Goal: Information Seeking & Learning: Learn about a topic

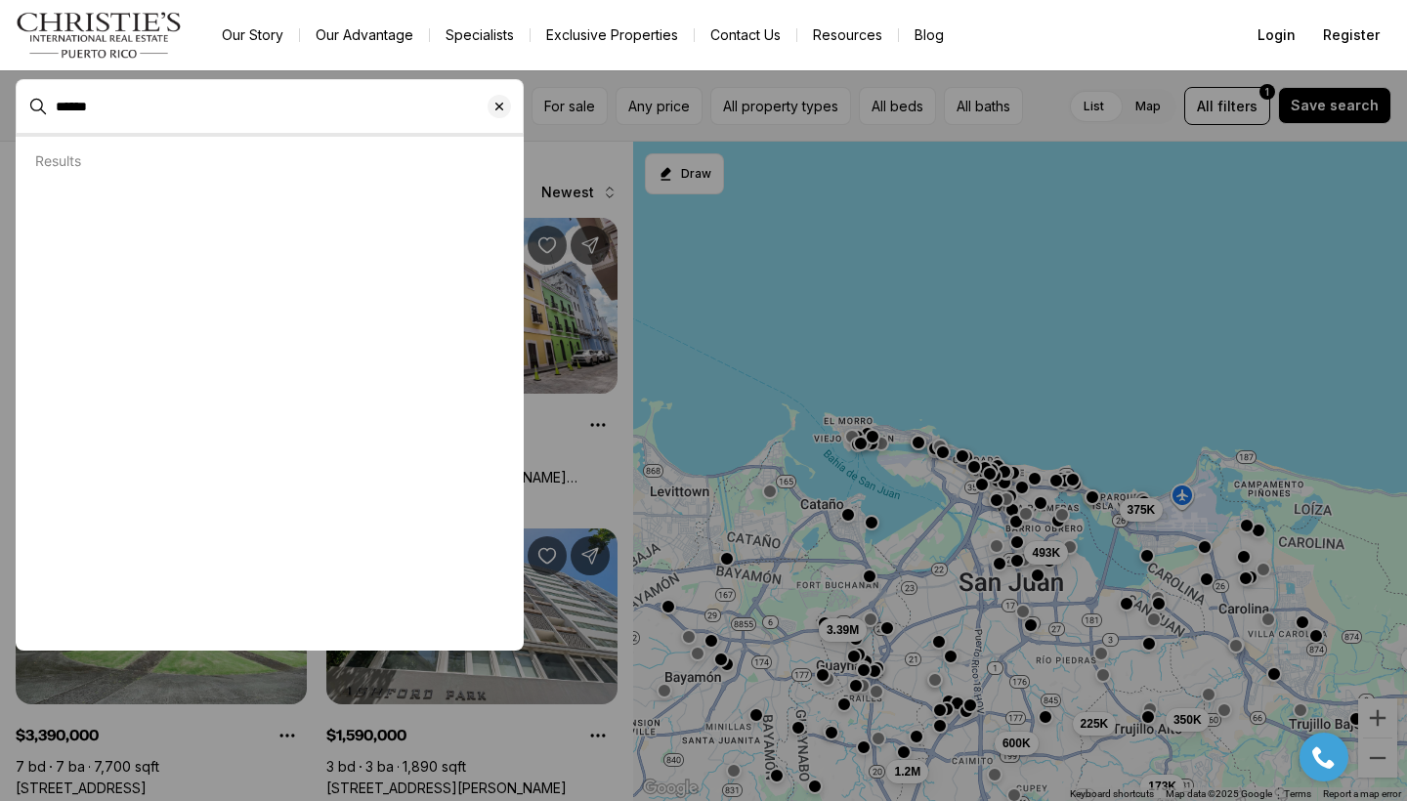
type input "******"
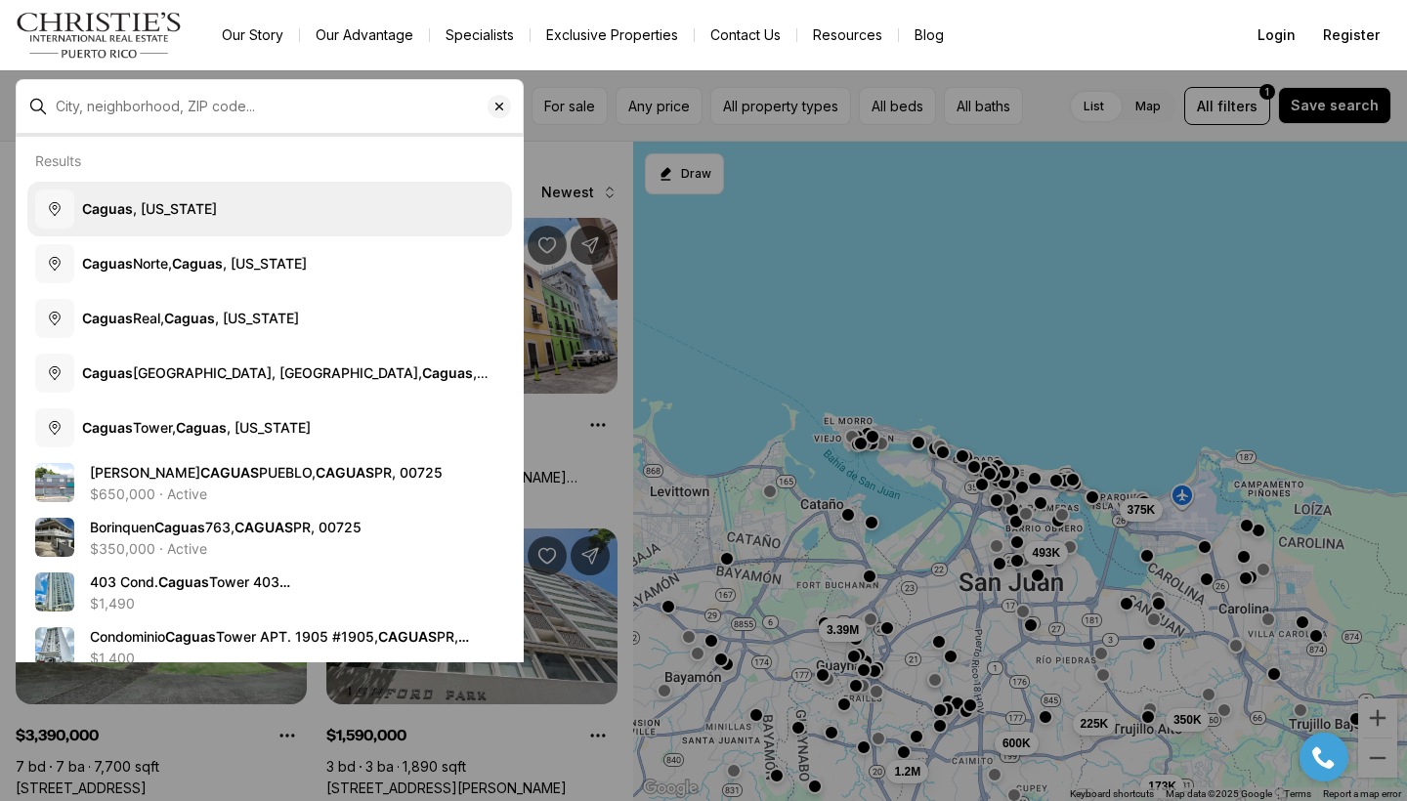
click at [221, 218] on button "[GEOGRAPHIC_DATA] , [US_STATE]" at bounding box center [269, 209] width 485 height 55
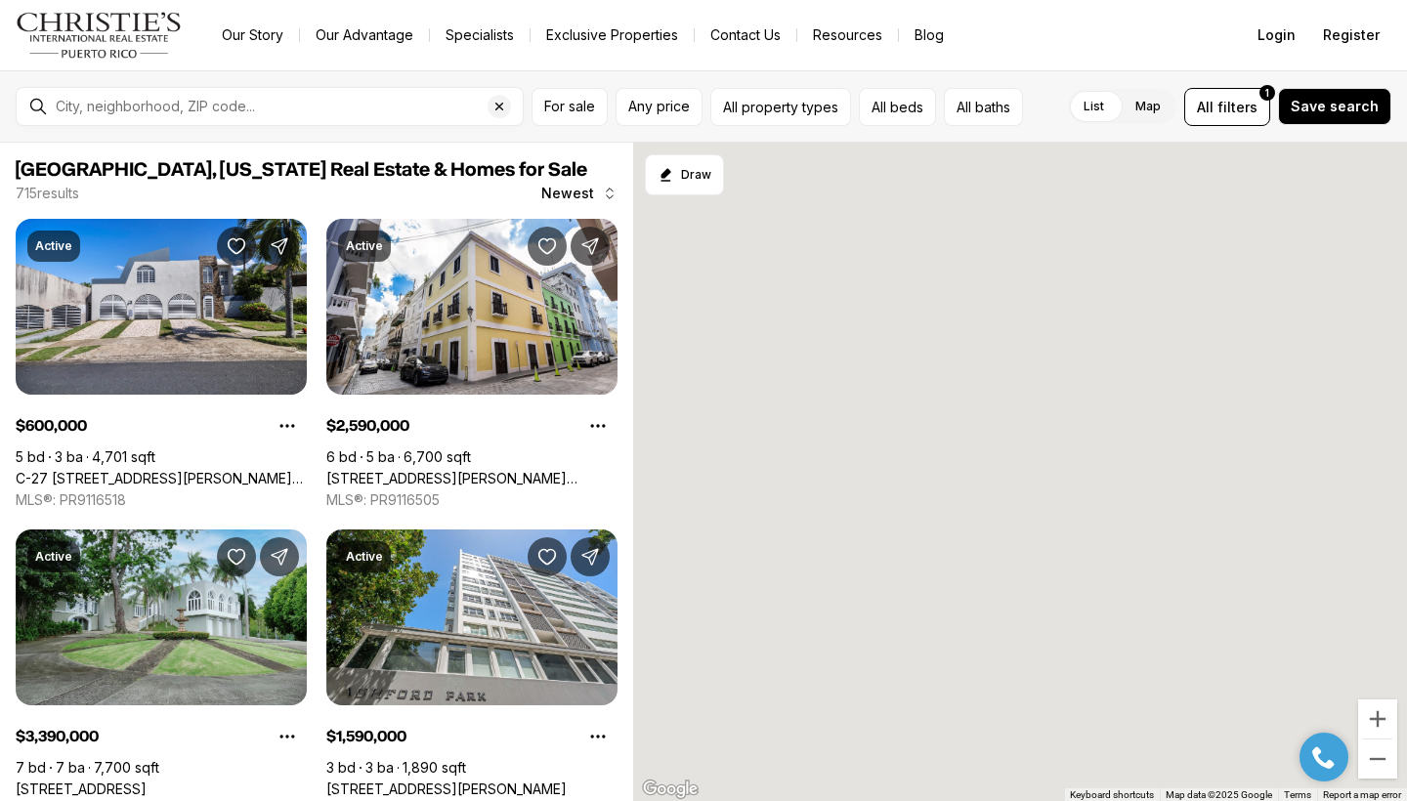
type input "**********"
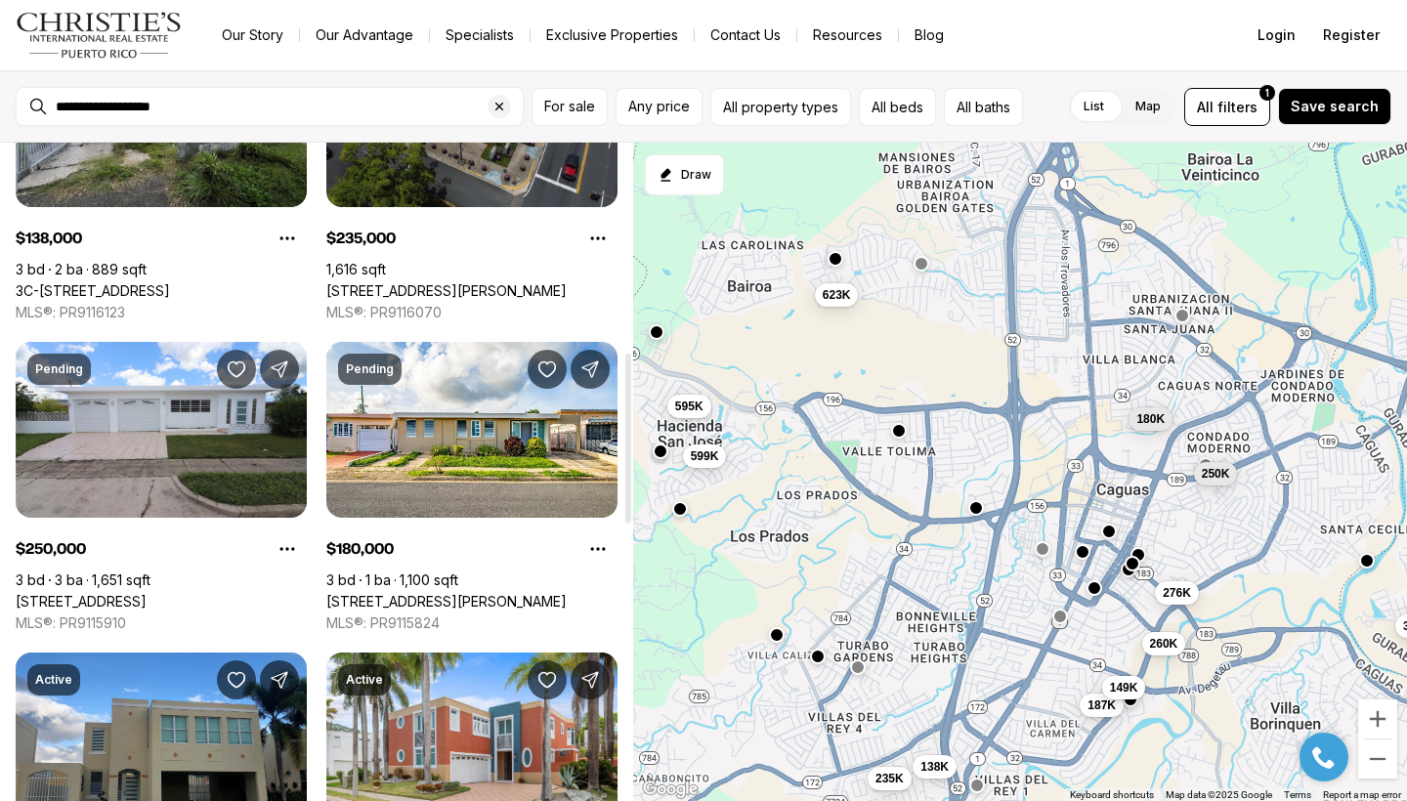
scroll to position [813, 0]
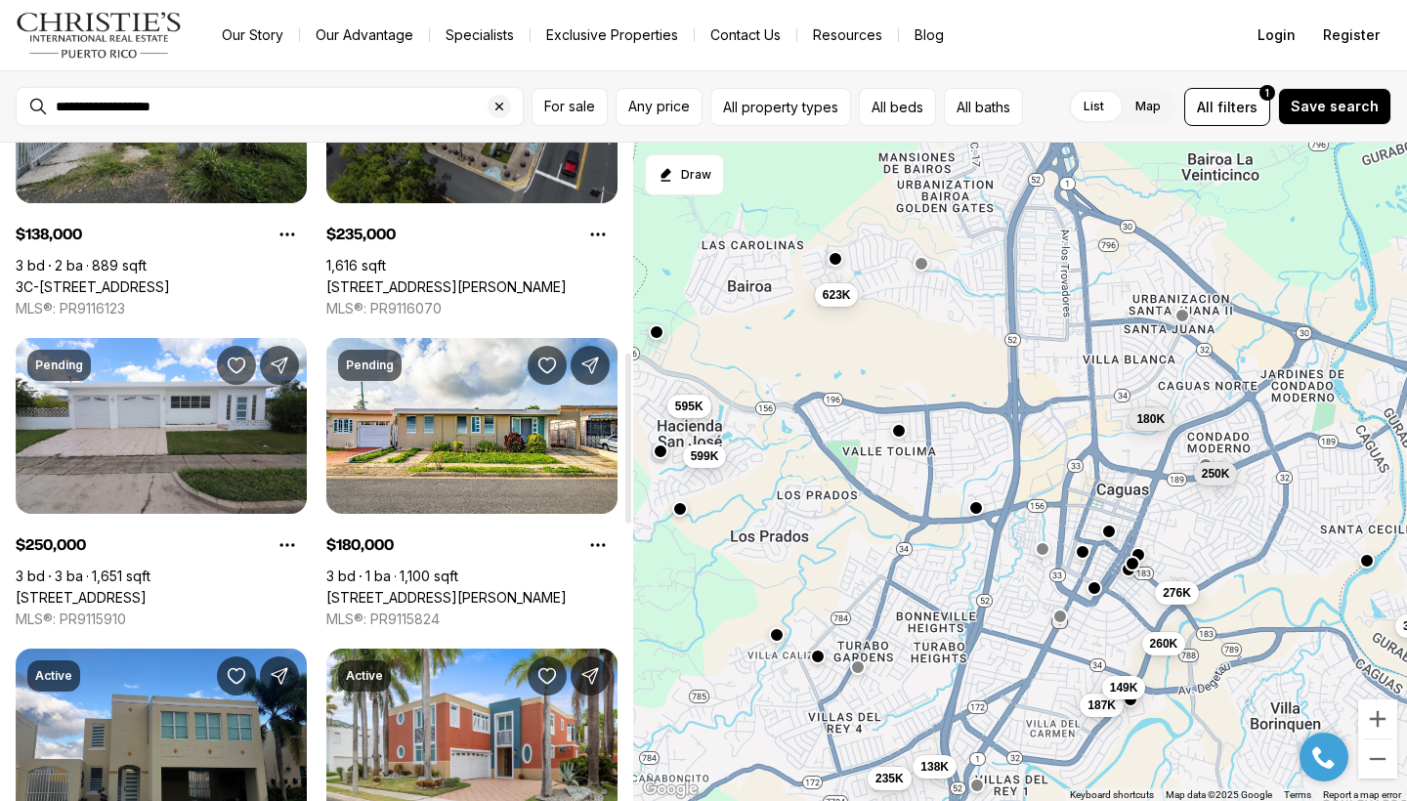
drag, startPoint x: 627, startPoint y: 271, endPoint x: 590, endPoint y: 481, distance: 213.3
click at [590, 481] on div "[GEOGRAPHIC_DATA], [US_STATE] Real Estate & Homes for Sale 37 results Newest Ac…" at bounding box center [316, 472] width 633 height 658
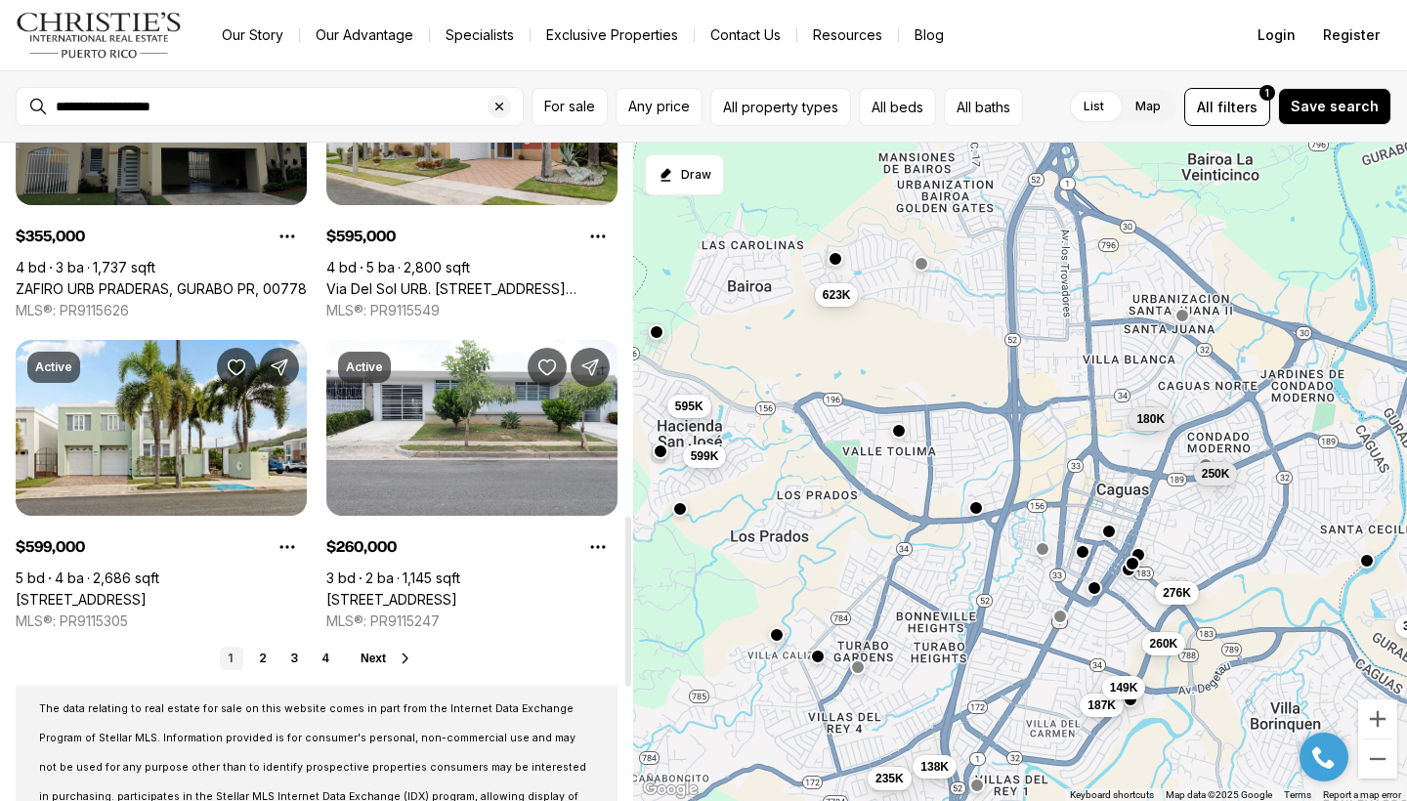
scroll to position [1440, 0]
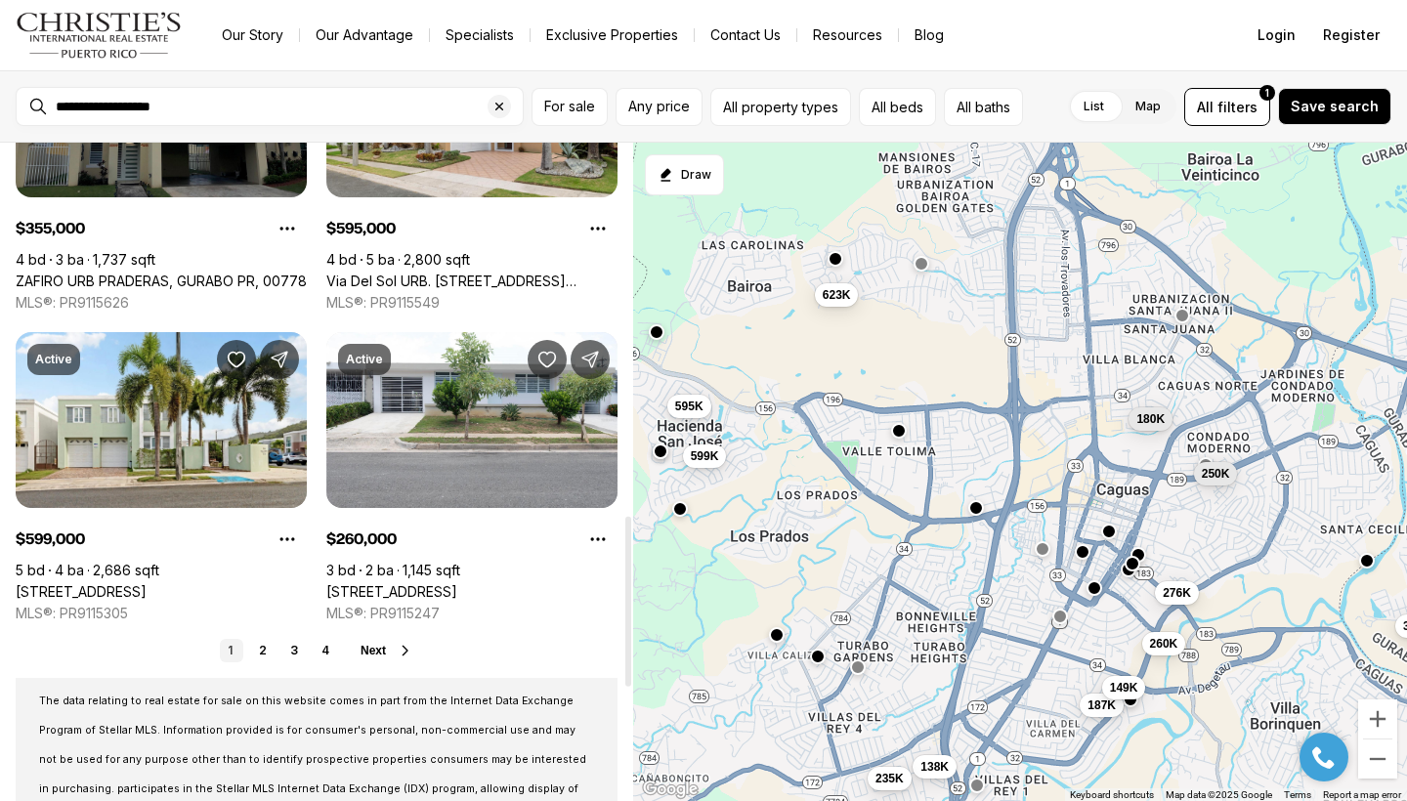
drag, startPoint x: 626, startPoint y: 512, endPoint x: 616, endPoint y: 674, distance: 162.5
click at [625, 674] on div at bounding box center [628, 602] width 6 height 170
click at [363, 656] on span "Next" at bounding box center [373, 651] width 25 height 14
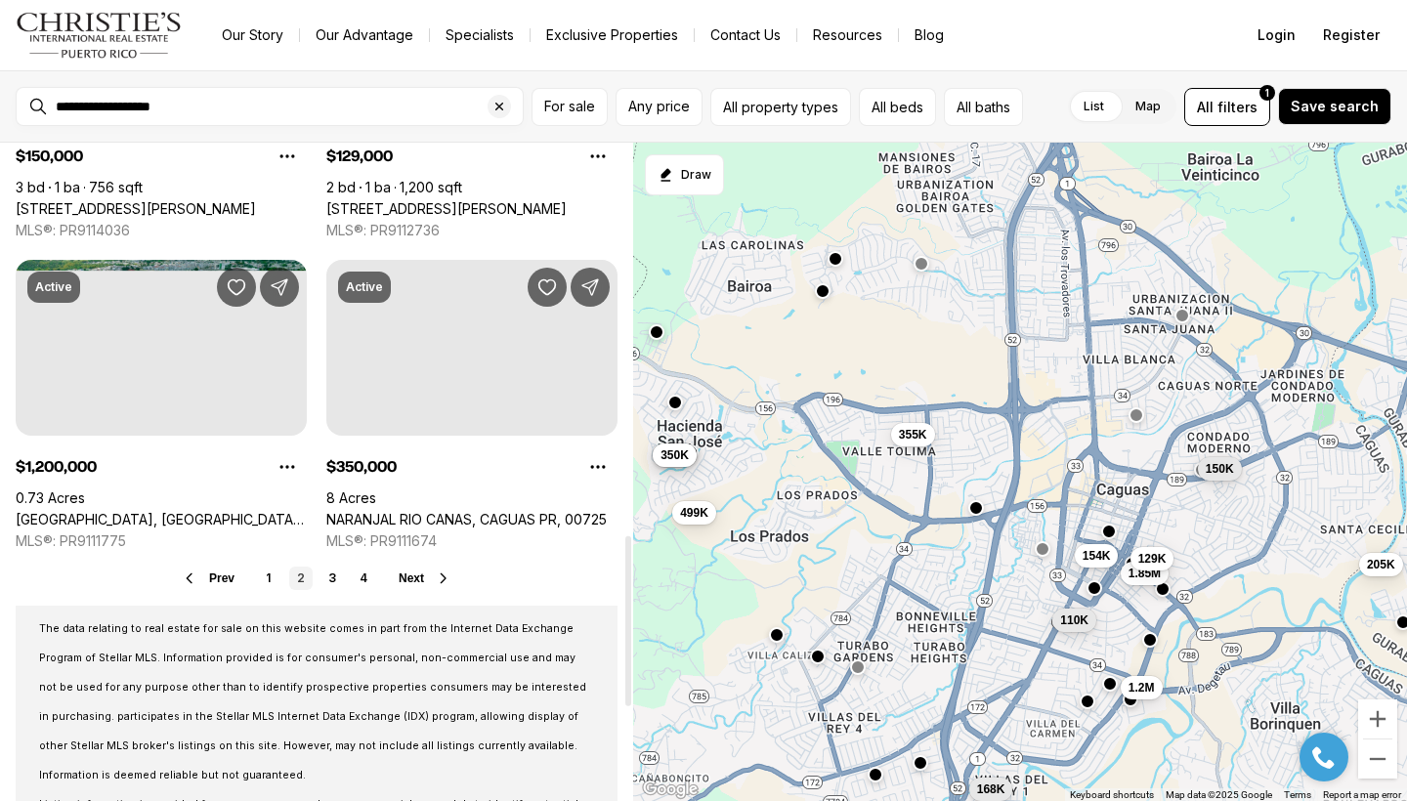
scroll to position [1516, 0]
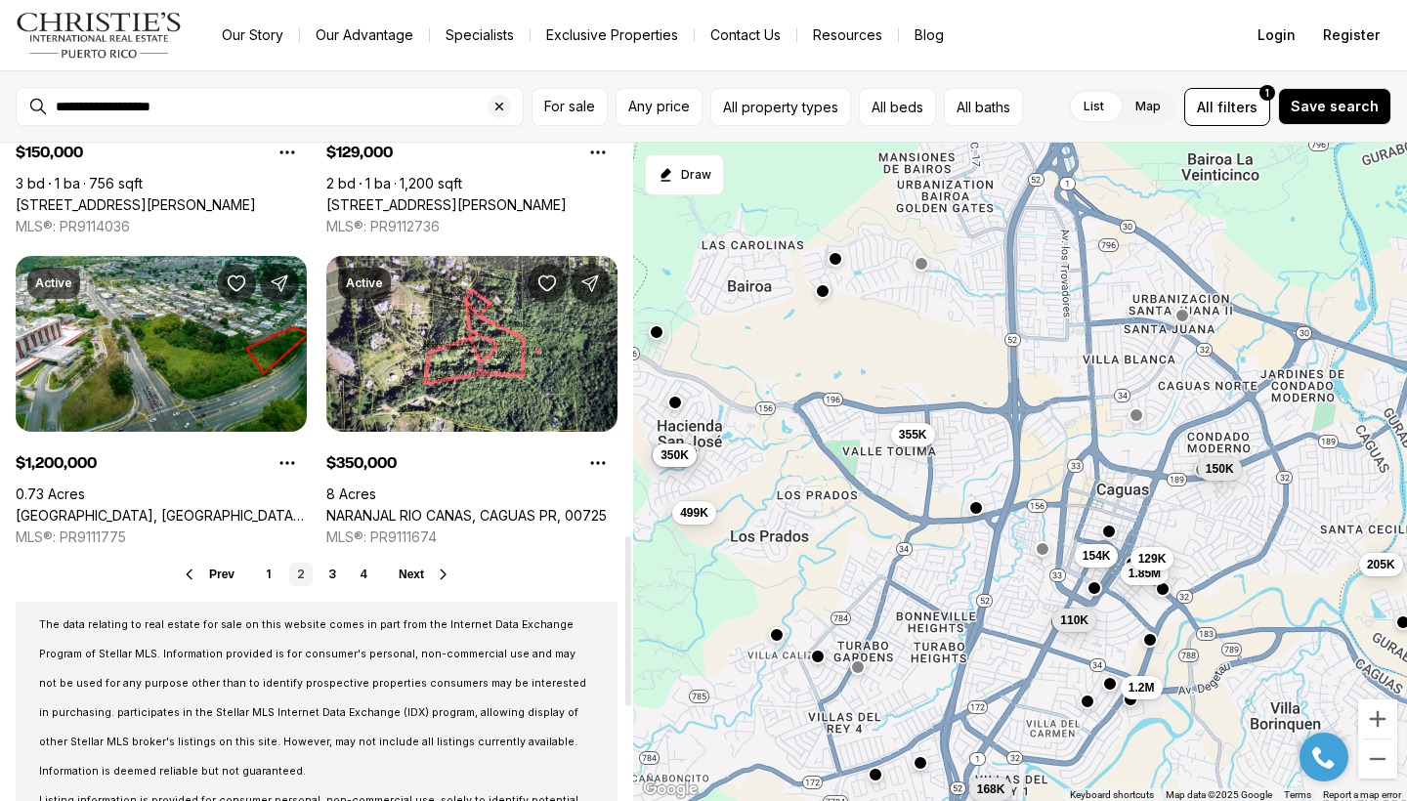
drag, startPoint x: 627, startPoint y: 520, endPoint x: 599, endPoint y: 621, distance: 105.5
click at [599, 621] on div "[GEOGRAPHIC_DATA], [US_STATE] Real Estate & Homes for Sale 37 results Newest Ac…" at bounding box center [316, 472] width 633 height 658
click at [404, 575] on span "Next" at bounding box center [411, 575] width 25 height 14
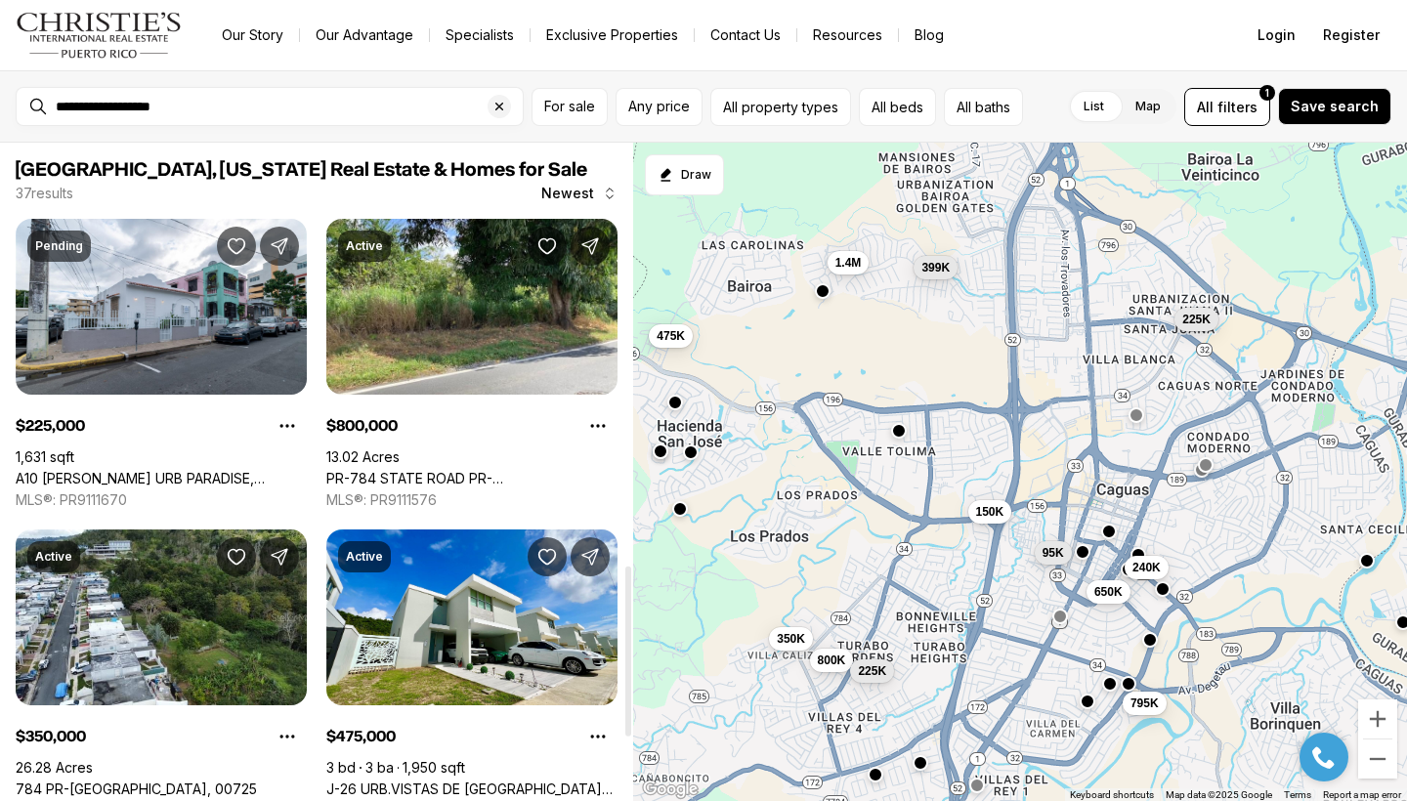
scroll to position [1633, 0]
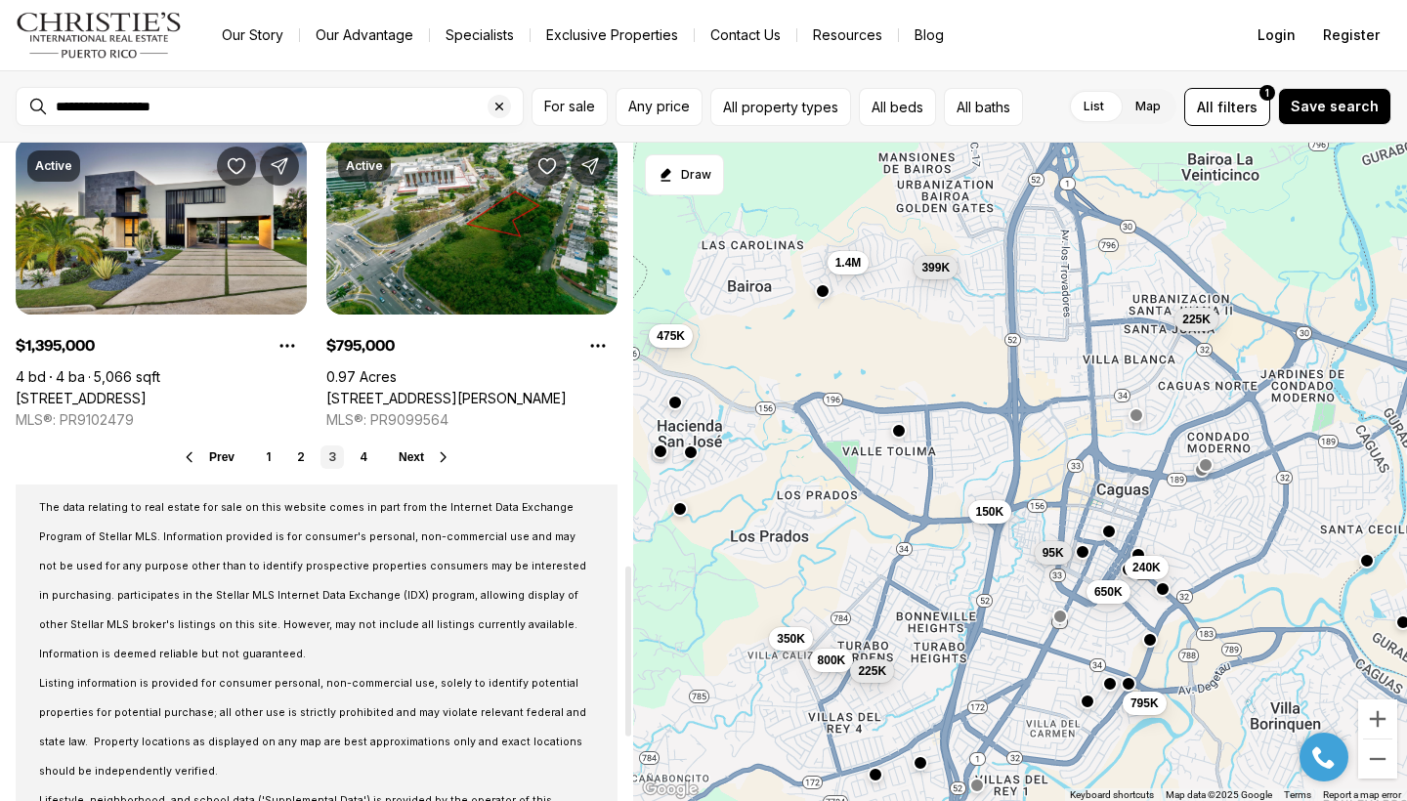
click at [623, 652] on div at bounding box center [628, 472] width 10 height 658
click at [415, 459] on span "Next" at bounding box center [411, 457] width 25 height 14
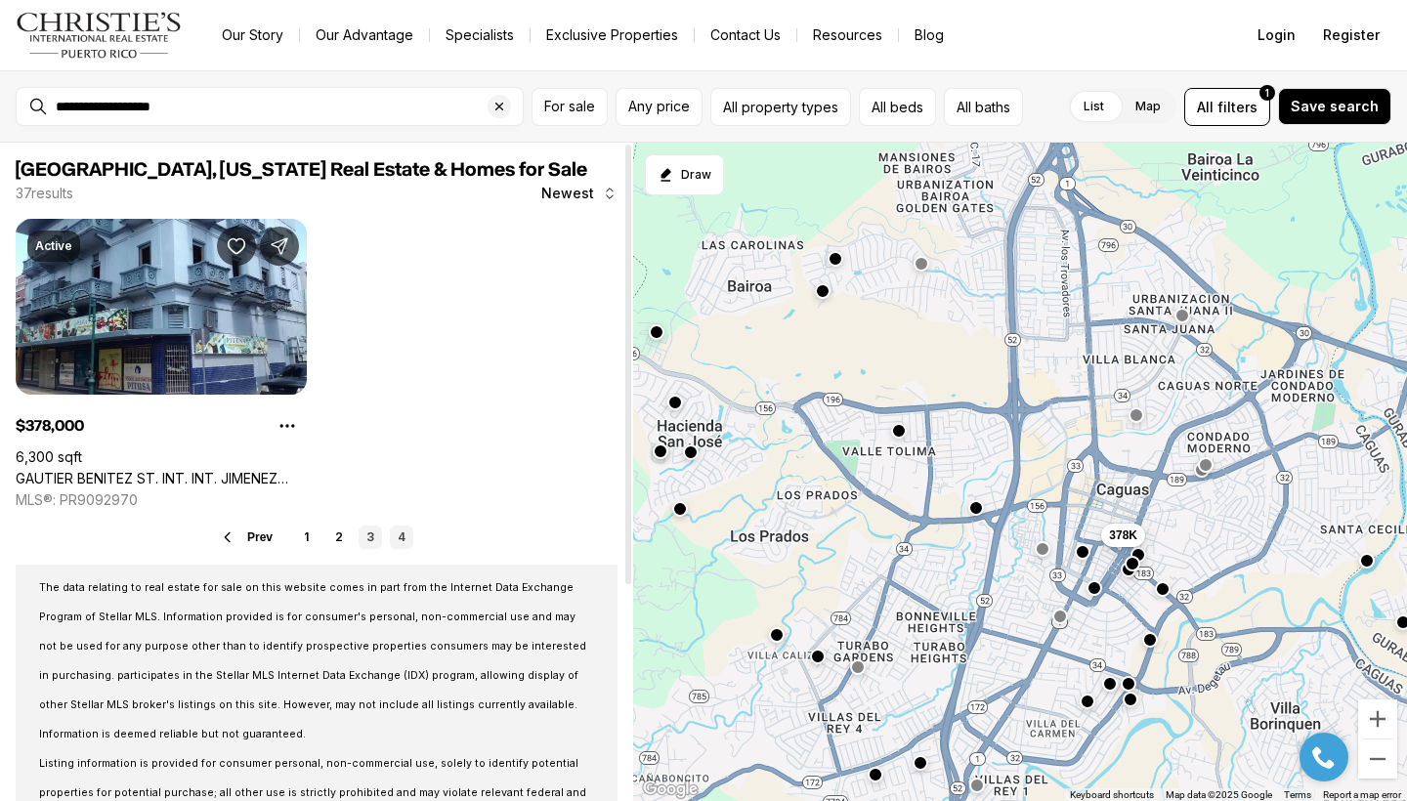
click at [371, 538] on link "3" at bounding box center [370, 537] width 23 height 23
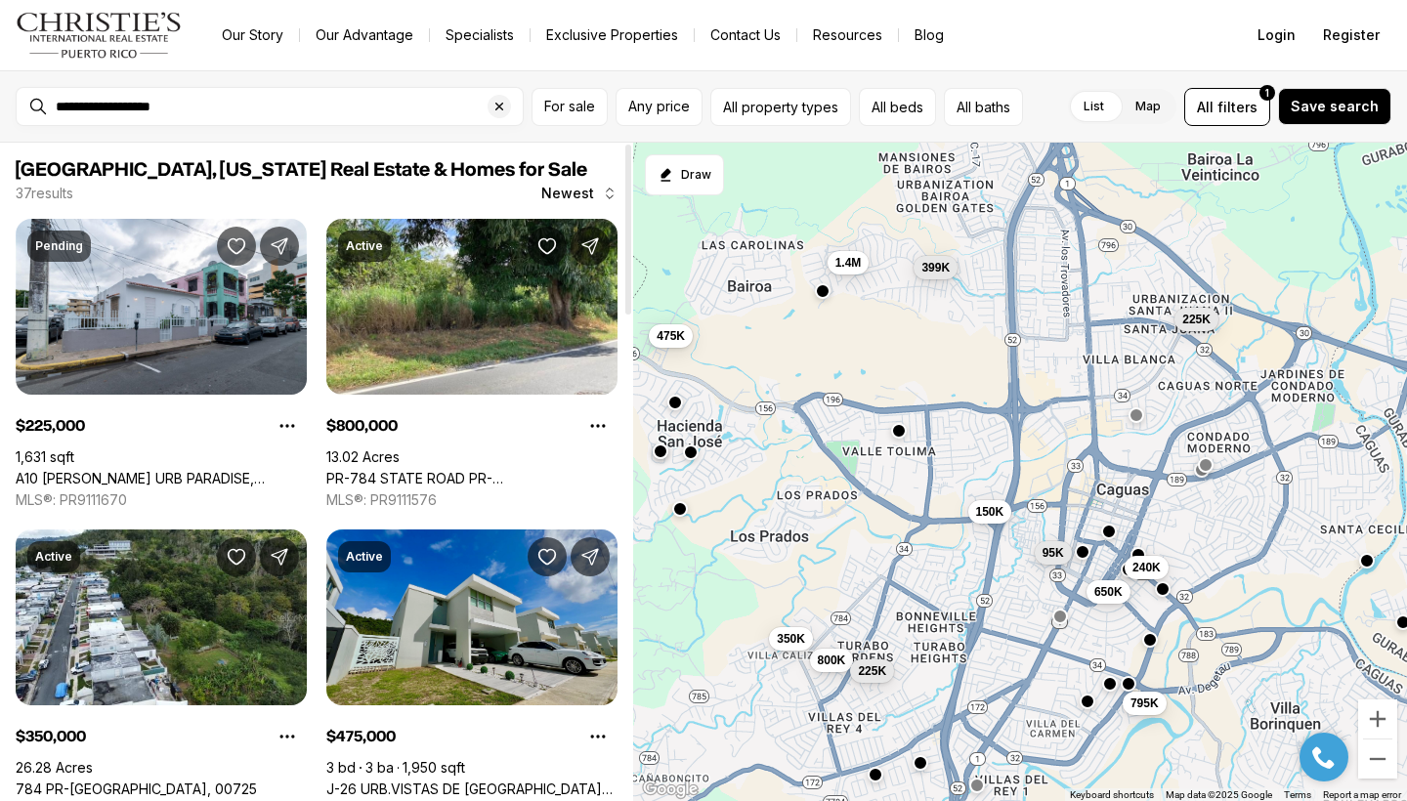
click at [524, 781] on link "J-26 URB.VISTAS DE [GEOGRAPHIC_DATA][PERSON_NAME], CAGUAS PR, 00725" at bounding box center [471, 790] width 291 height 18
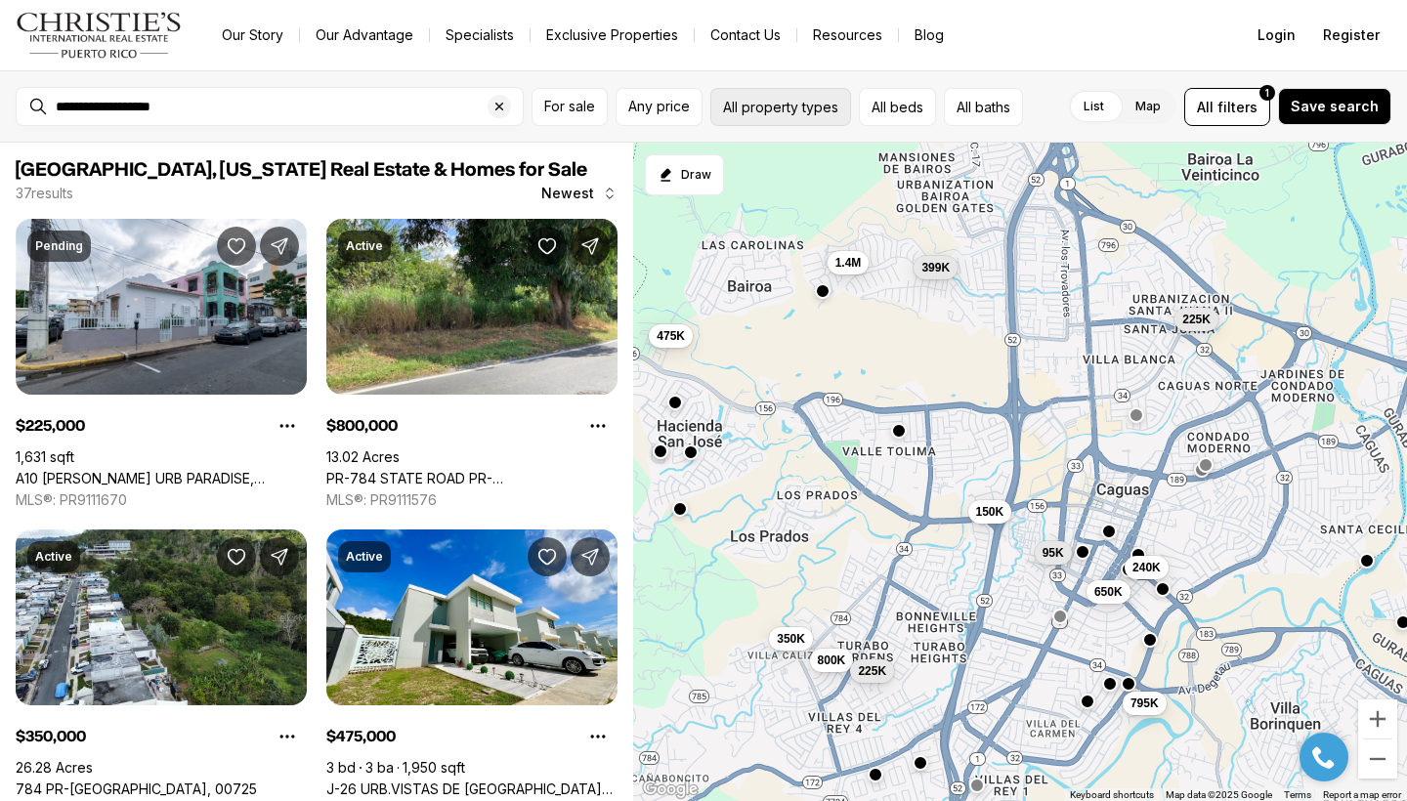
click at [741, 119] on button "All property types" at bounding box center [780, 107] width 141 height 38
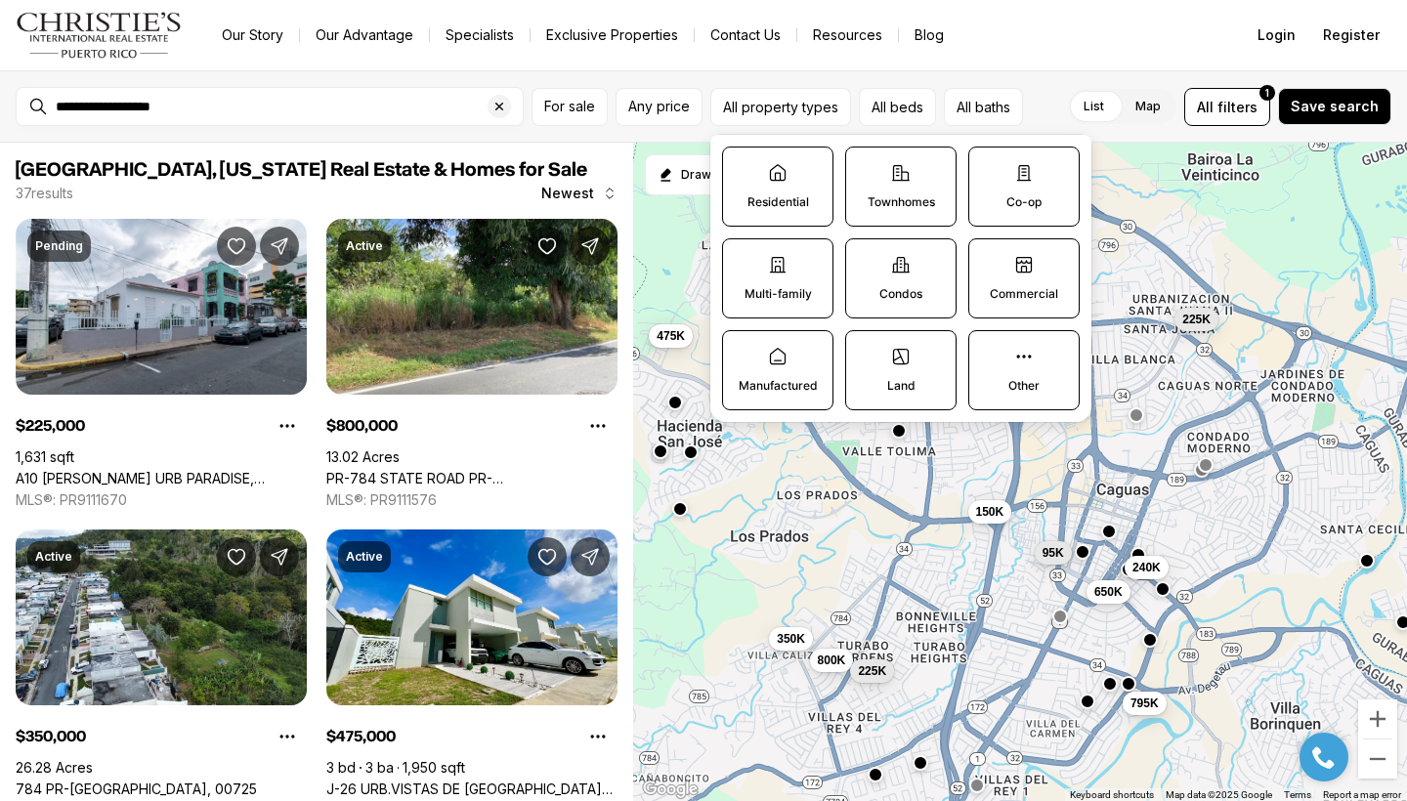
click at [760, 184] on label "Residential" at bounding box center [777, 187] width 111 height 80
click at [742, 167] on button "Residential" at bounding box center [733, 158] width 20 height 20
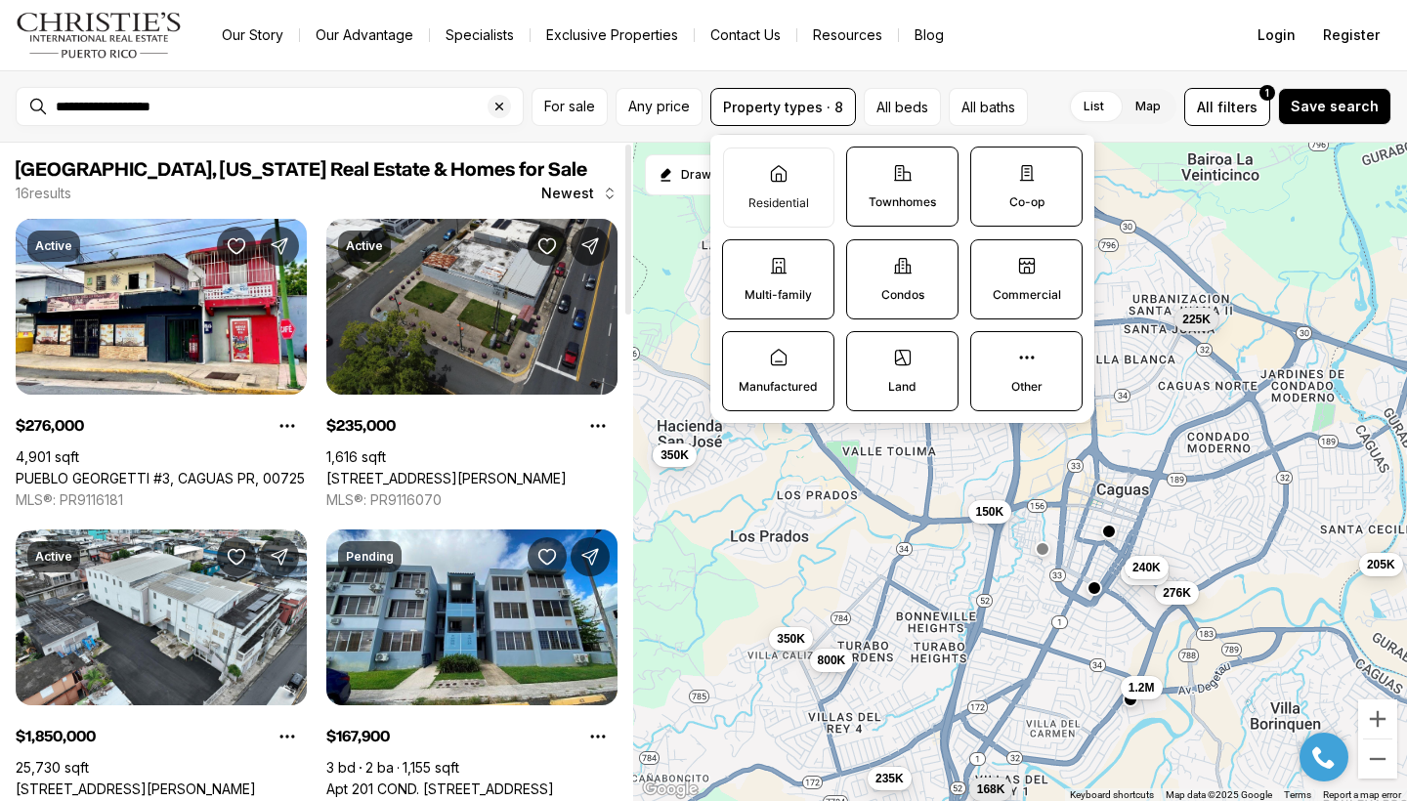
click at [629, 437] on div at bounding box center [628, 472] width 10 height 658
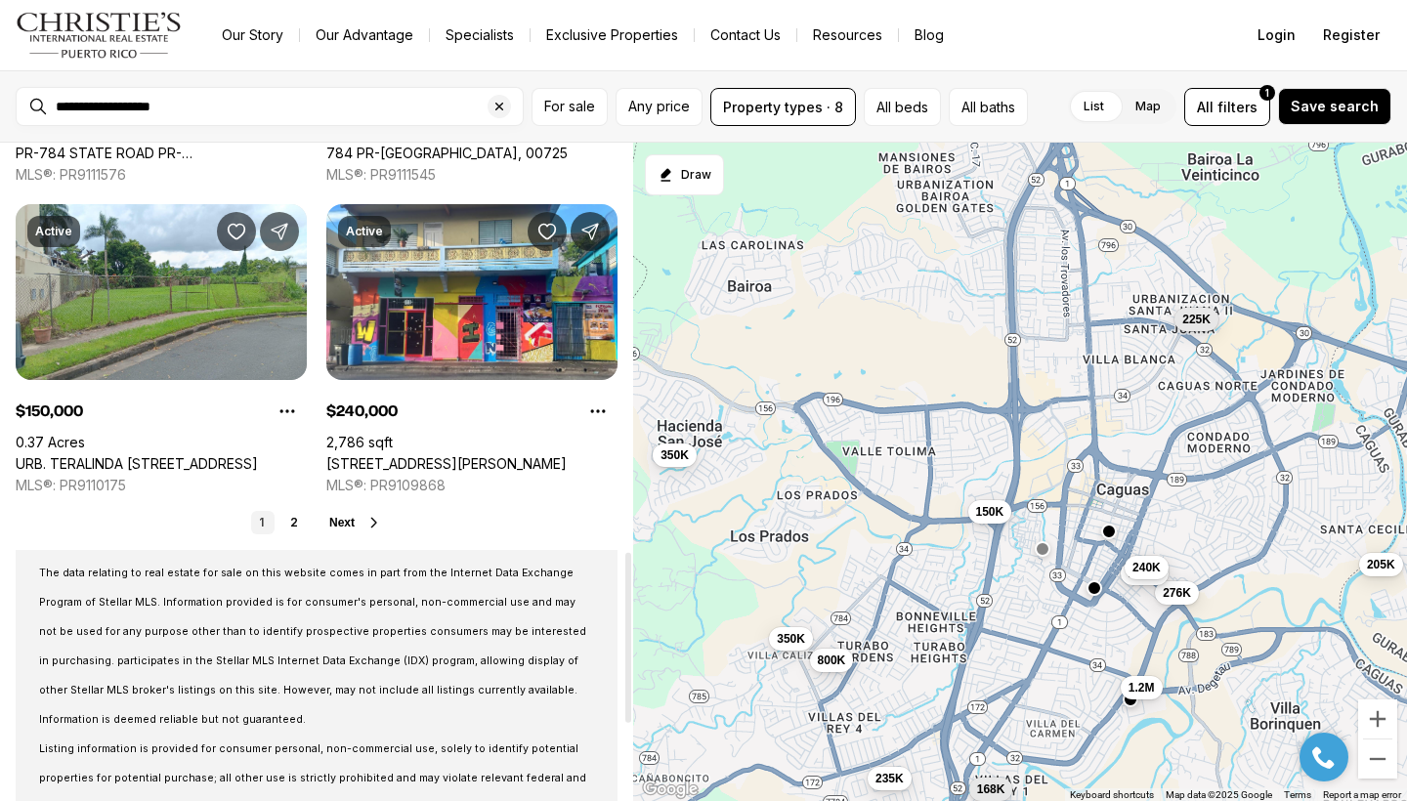
scroll to position [1584, 0]
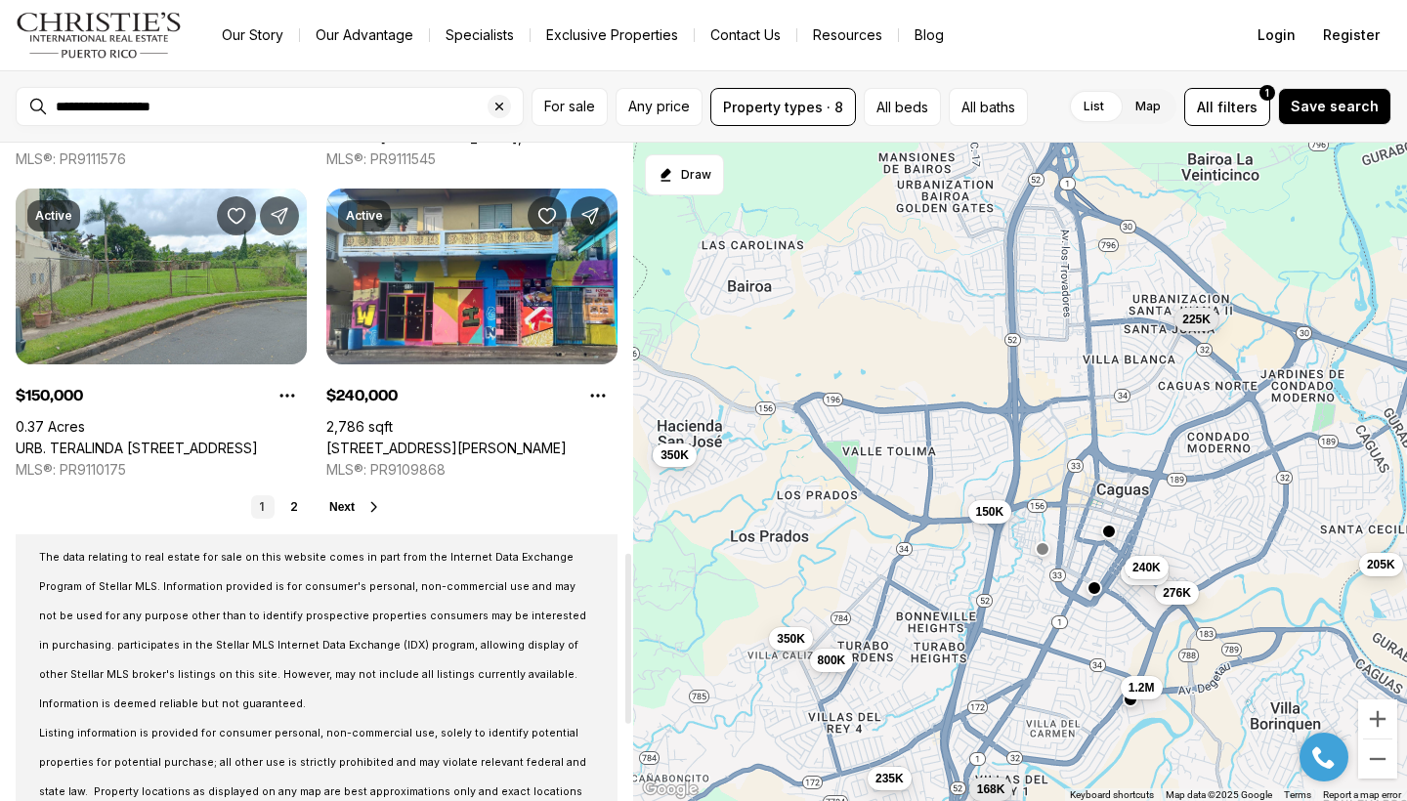
drag, startPoint x: 625, startPoint y: 509, endPoint x: 618, endPoint y: 711, distance: 202.3
click at [625, 711] on div at bounding box center [628, 639] width 6 height 170
click at [299, 510] on link "2" at bounding box center [293, 506] width 23 height 23
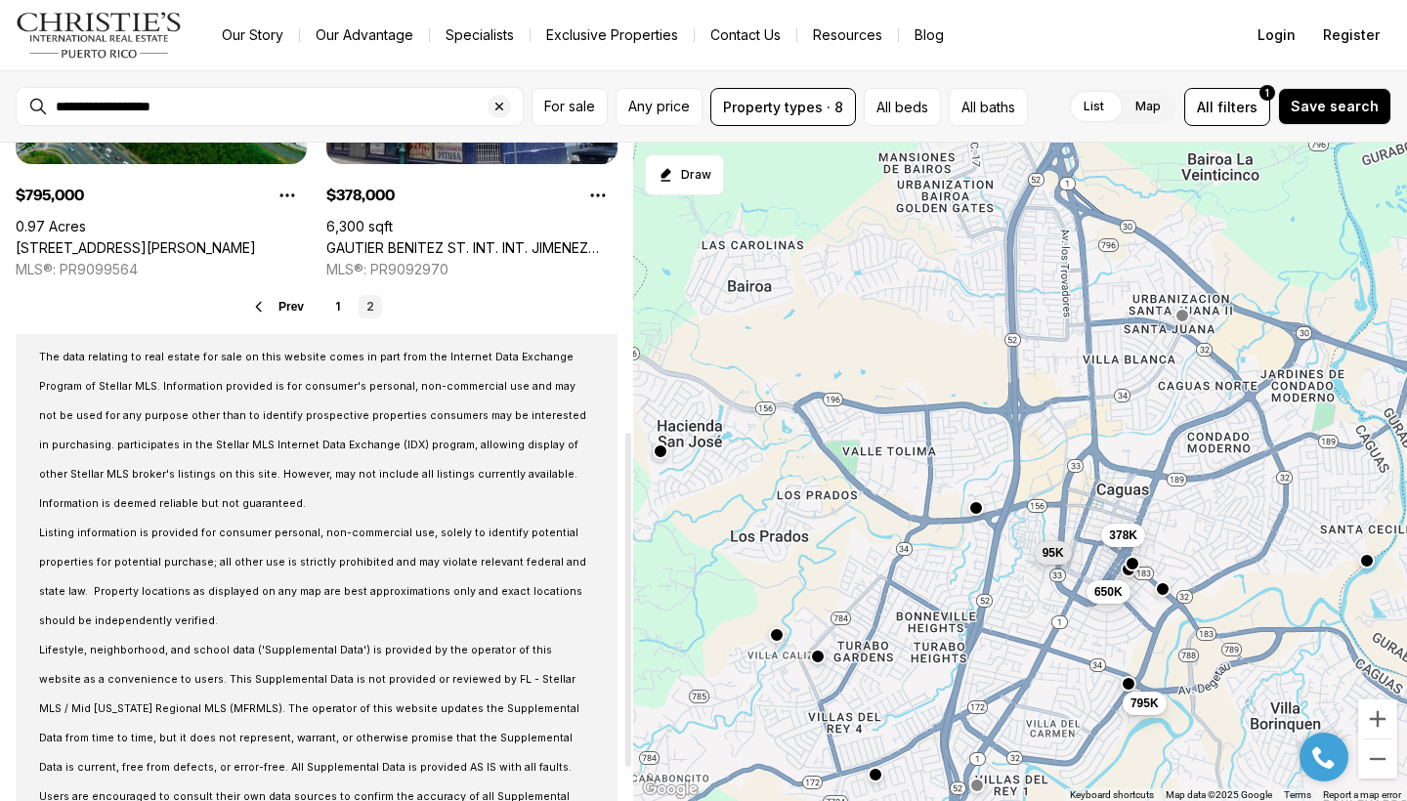
scroll to position [583, 0]
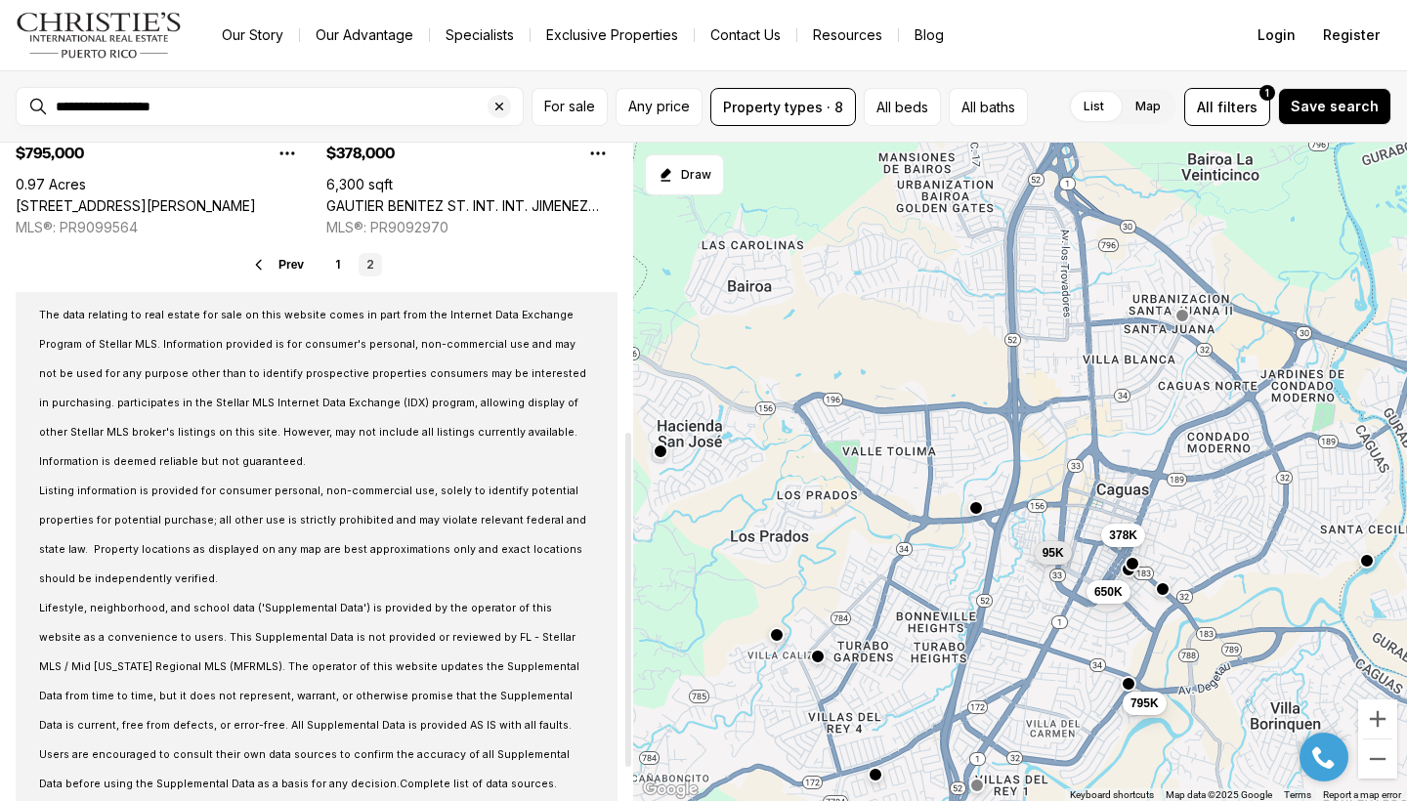
drag, startPoint x: 629, startPoint y: 435, endPoint x: 640, endPoint y: 731, distance: 296.2
click at [640, 731] on div "Caguas, Puerto Rico Real Estate & Homes for Sale 16 results Newest Pending $95,…" at bounding box center [703, 472] width 1407 height 658
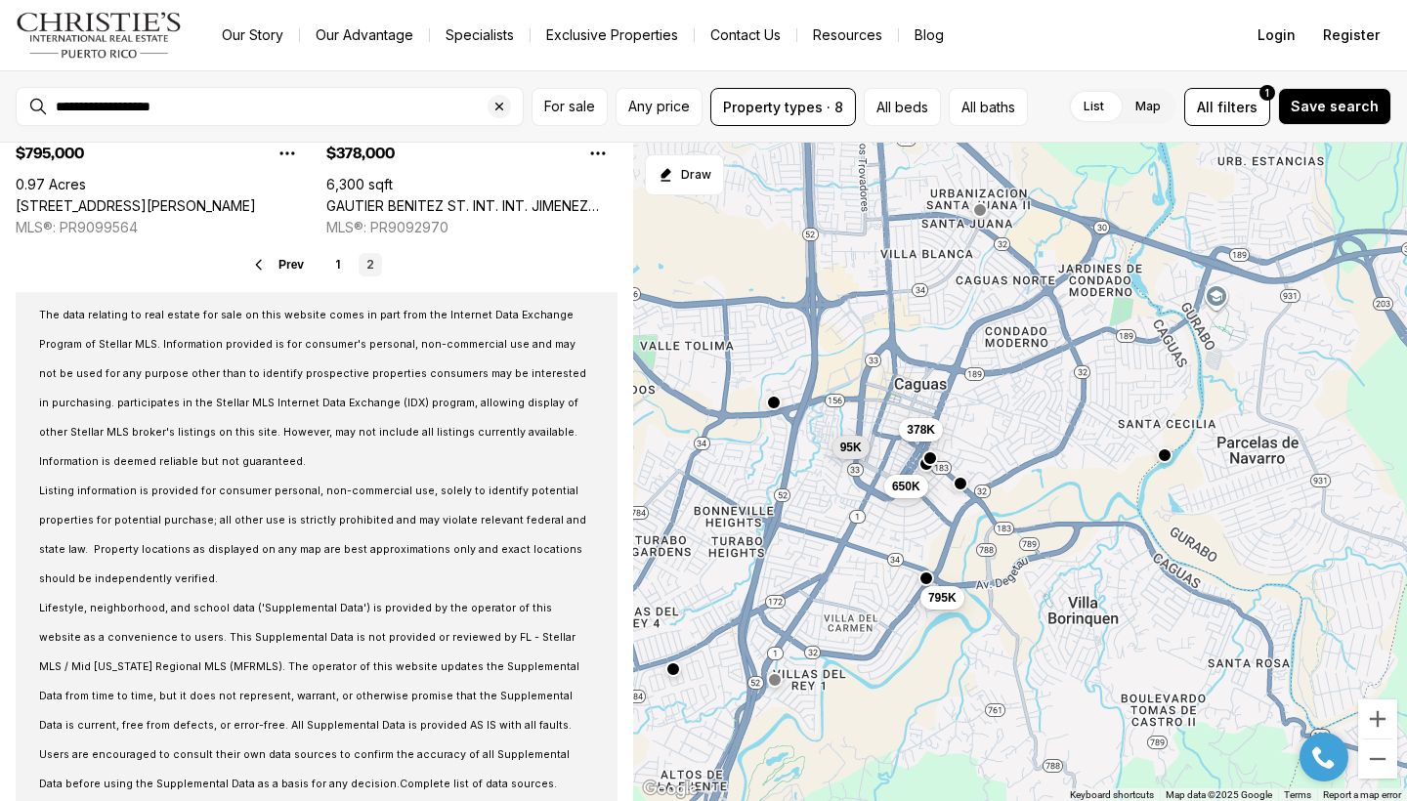
drag, startPoint x: 971, startPoint y: 601, endPoint x: 767, endPoint y: 496, distance: 229.4
click at [767, 496] on div "95K 650K 795K 378K" at bounding box center [1020, 472] width 774 height 659
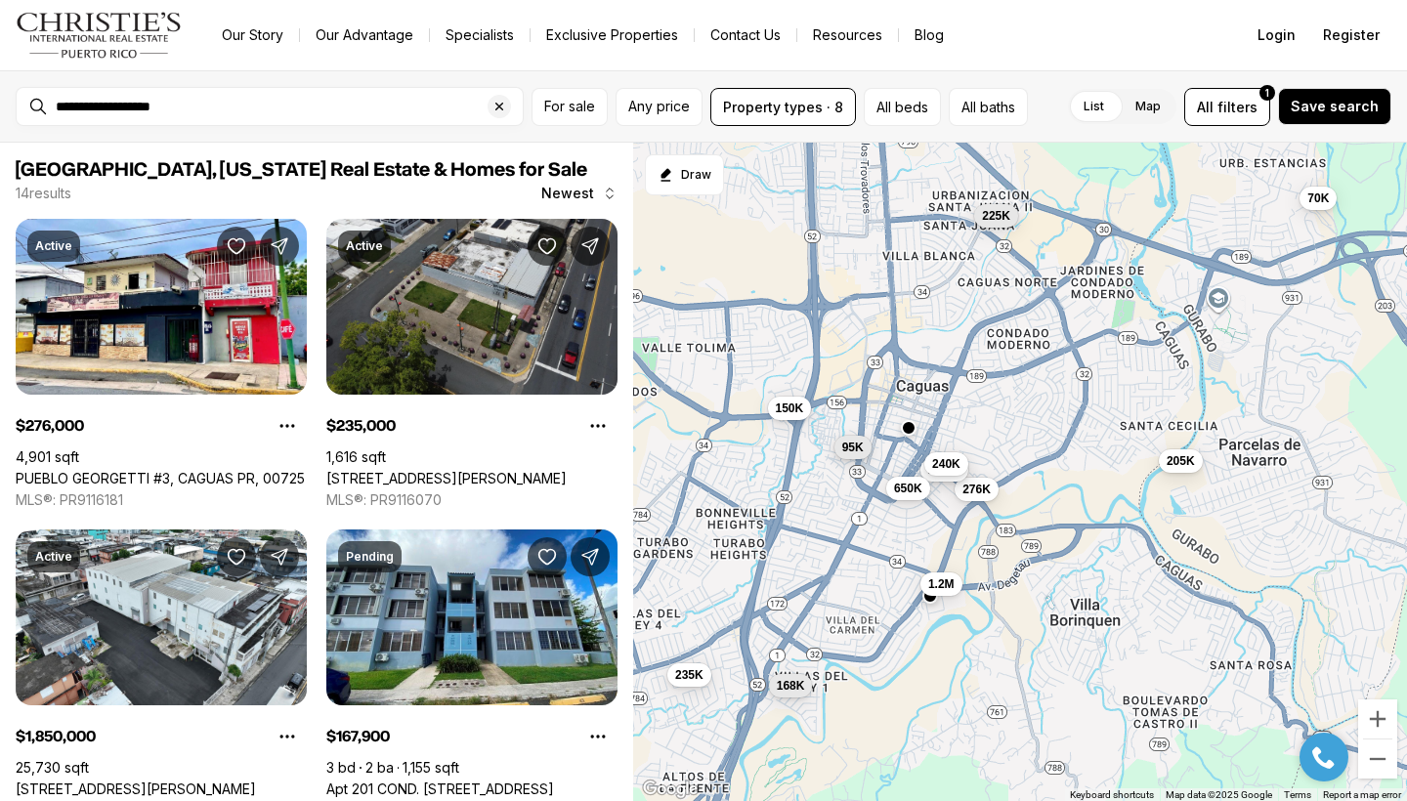
click at [854, 452] on span "95K" at bounding box center [852, 447] width 21 height 16
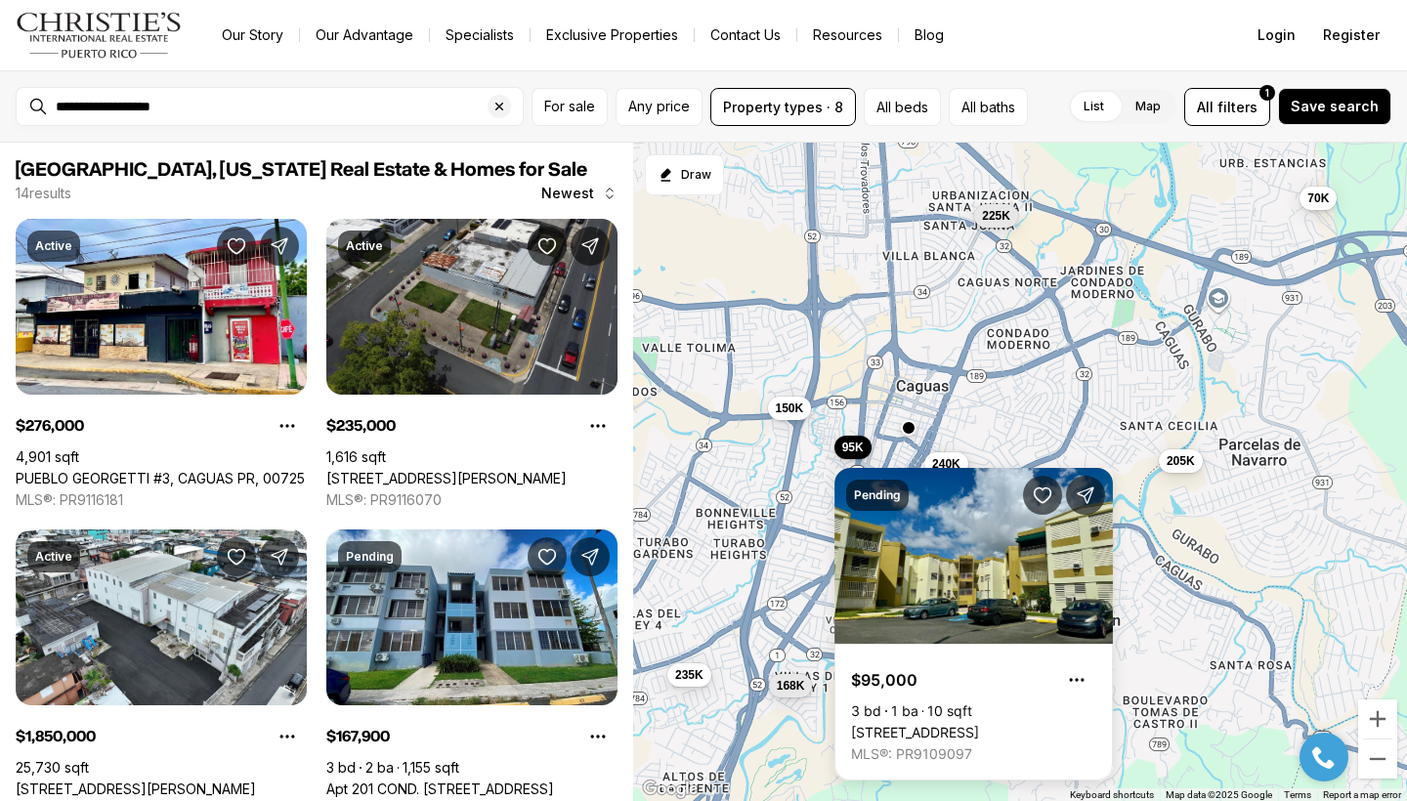
click at [993, 440] on body "**********" at bounding box center [703, 400] width 1407 height 801
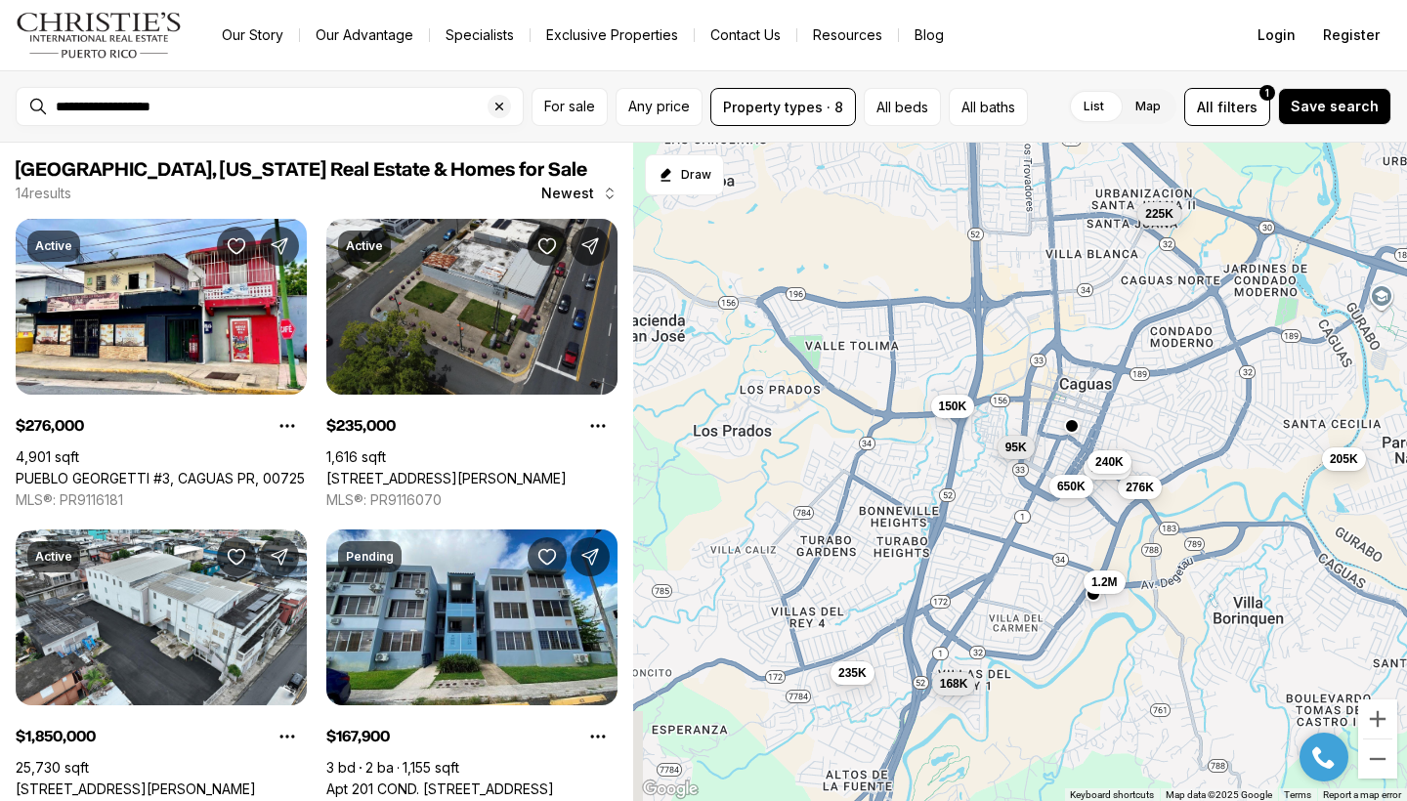
drag, startPoint x: 996, startPoint y: 417, endPoint x: 1167, endPoint y: 415, distance: 171.0
click at [1167, 415] on div "276K 235K 1.85M 168K 205K 1.2M 225K 150K 240K 95K 650K 70K" at bounding box center [1020, 472] width 774 height 659
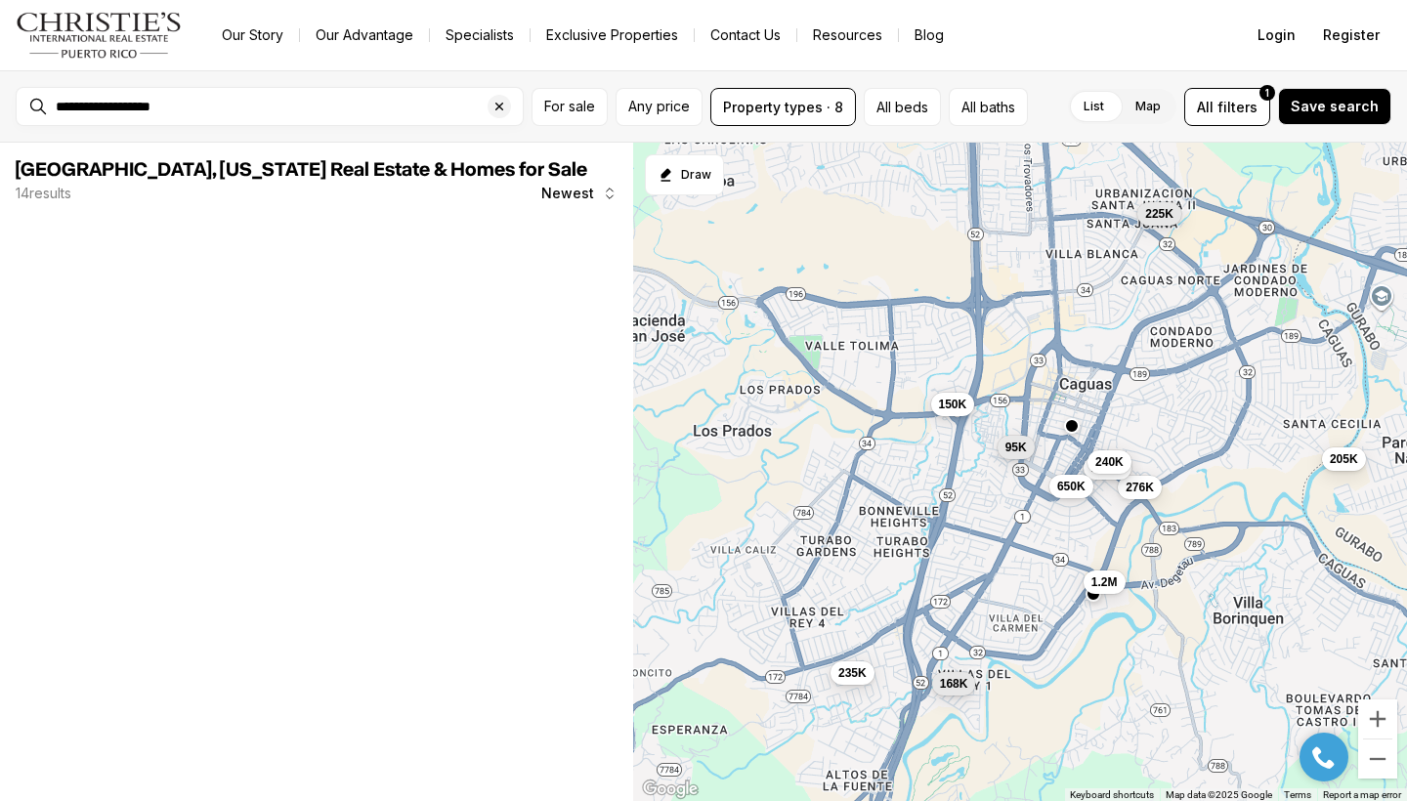
click at [952, 412] on button "150K" at bounding box center [953, 403] width 44 height 23
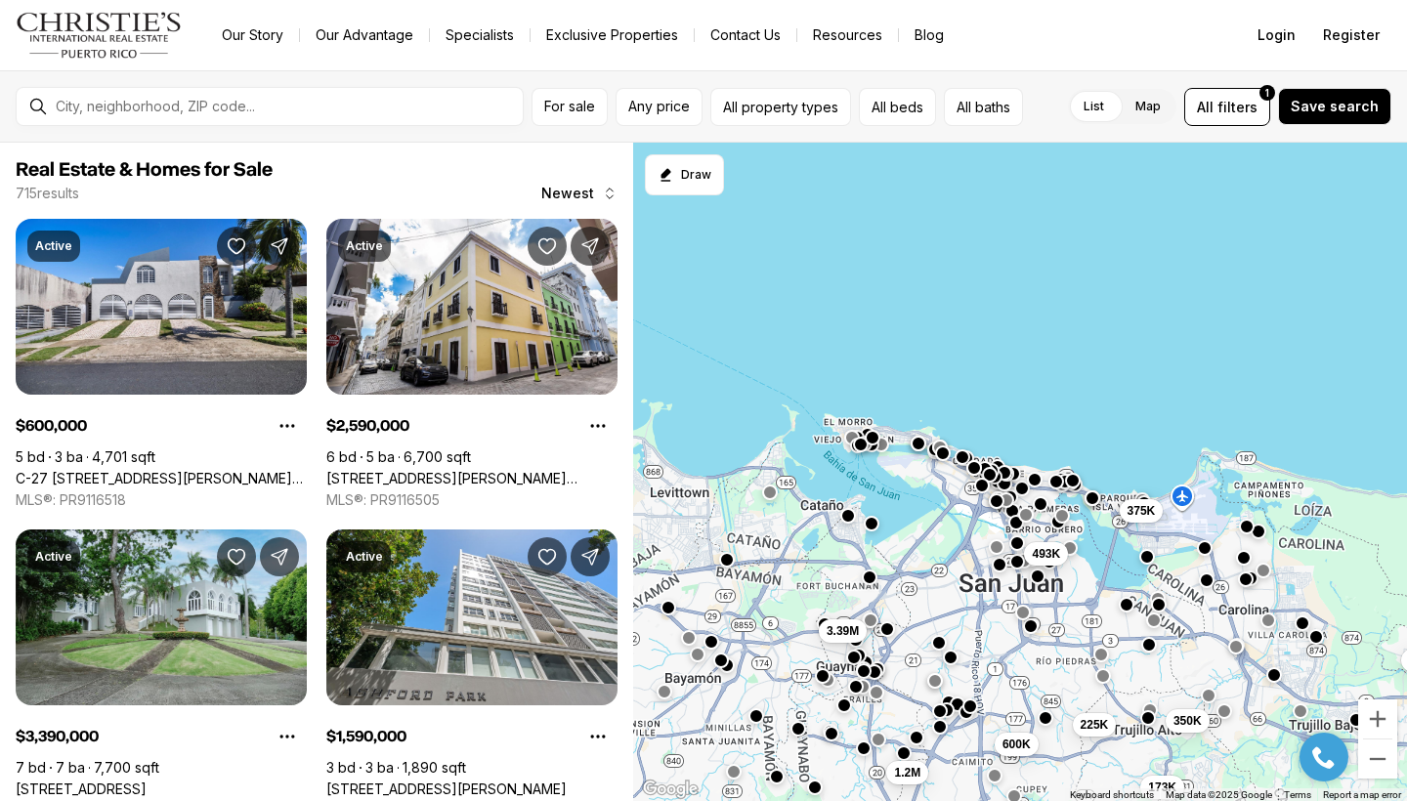
click at [557, 126] on div "For sale Any price All property types All beds All baths List Map List Map All …" at bounding box center [703, 106] width 1407 height 72
click at [551, 113] on span "For sale" at bounding box center [569, 107] width 51 height 16
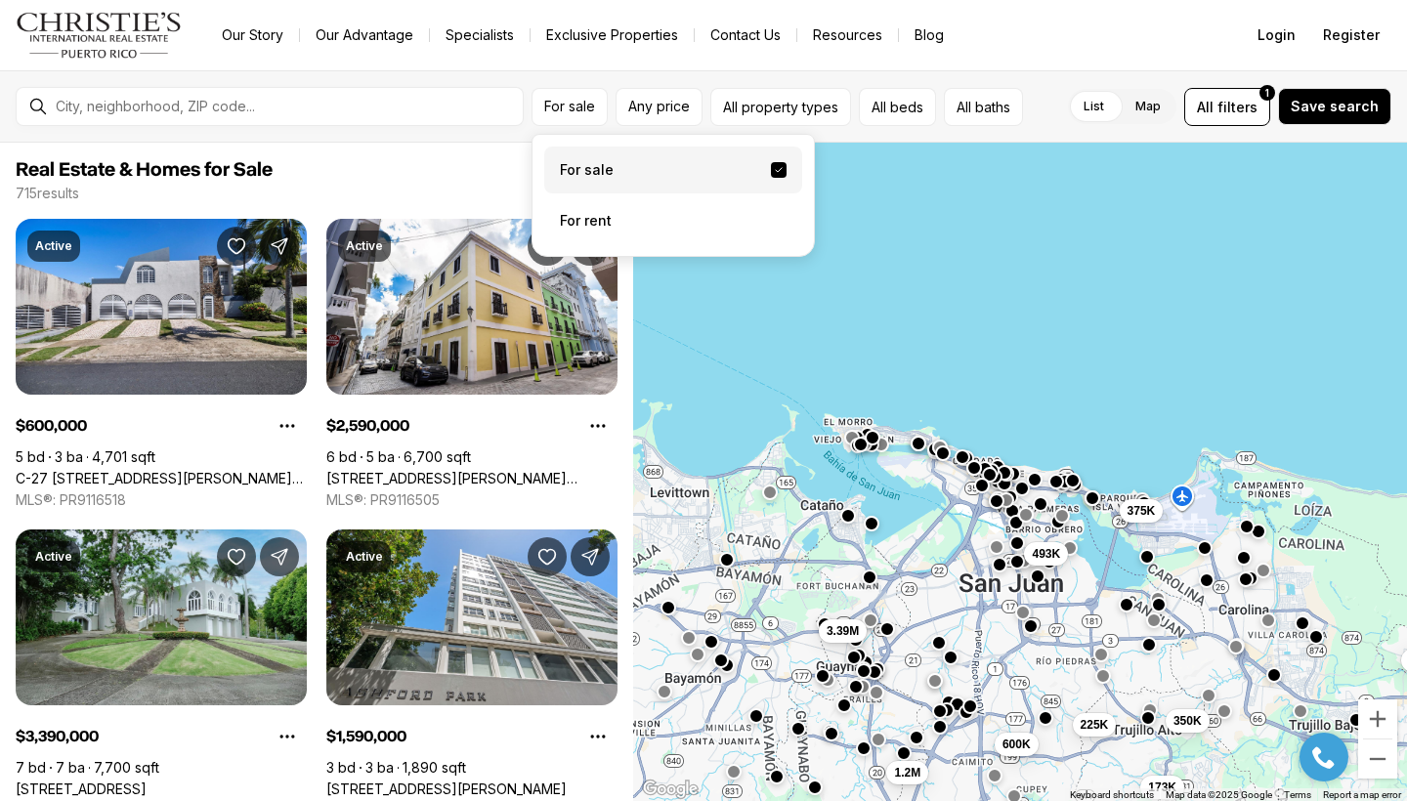
click at [572, 171] on label "For sale" at bounding box center [673, 170] width 258 height 47
click at [771, 171] on button "For sale" at bounding box center [779, 170] width 16 height 16
click at [251, 106] on input "text" at bounding box center [285, 107] width 459 height 16
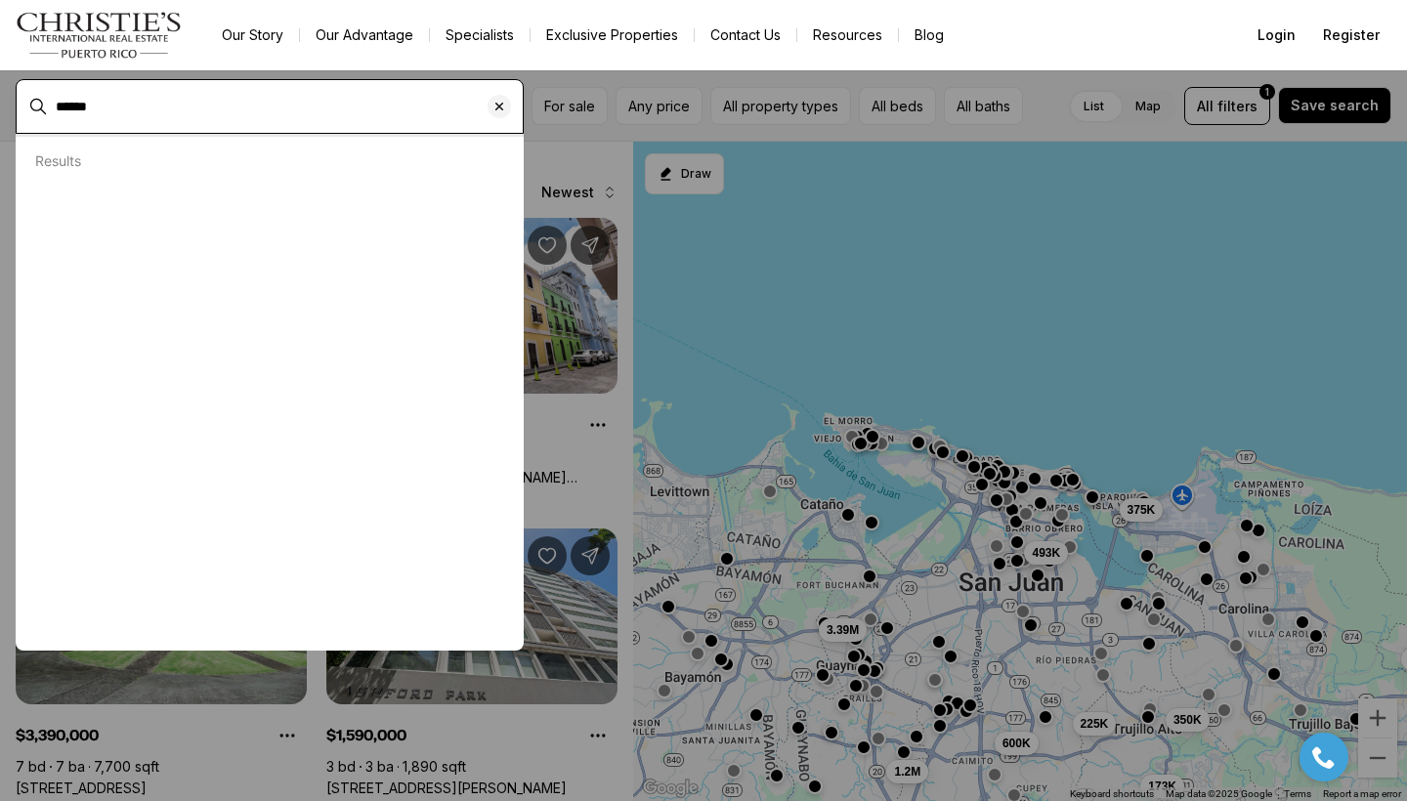
type input "******"
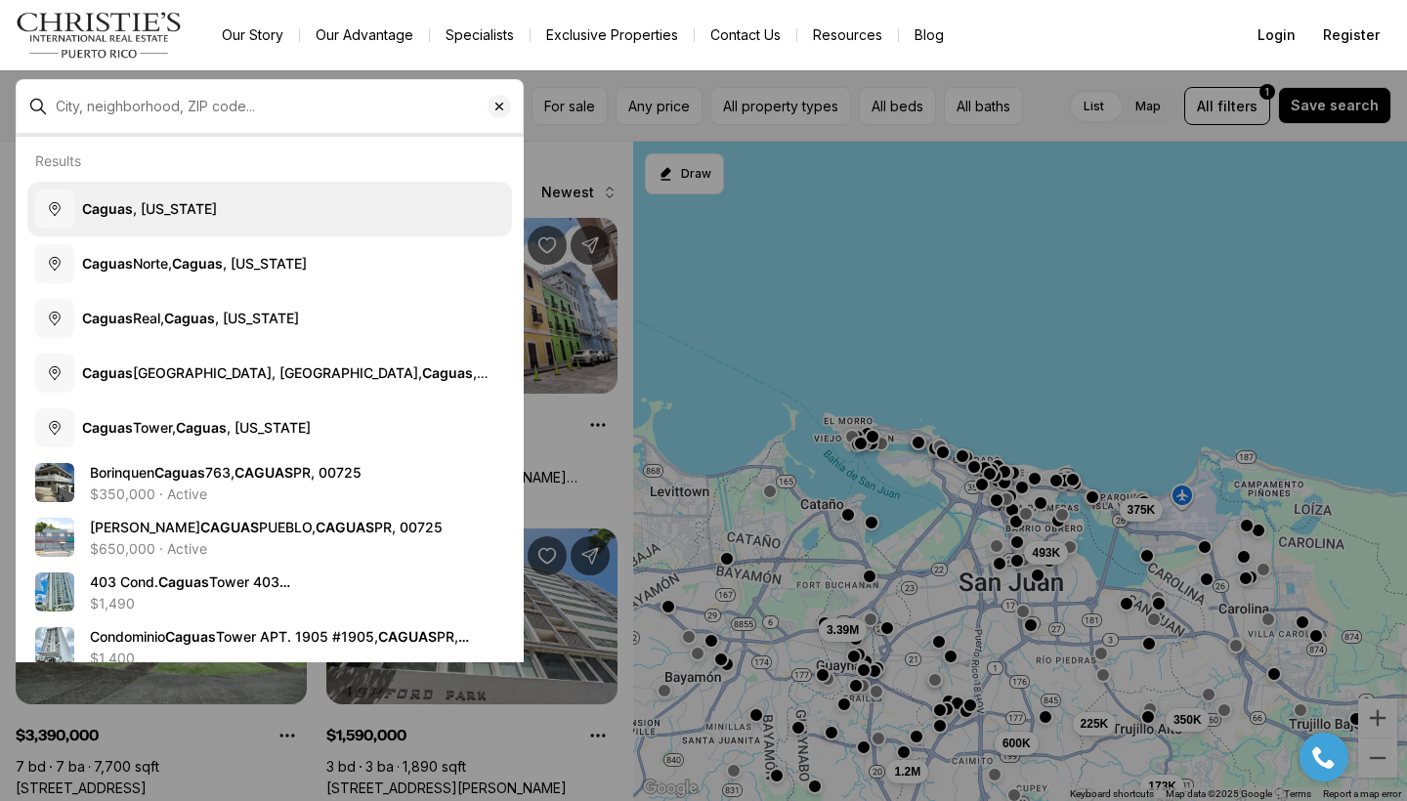
click at [143, 216] on span "[GEOGRAPHIC_DATA] , [US_STATE]" at bounding box center [149, 209] width 135 height 20
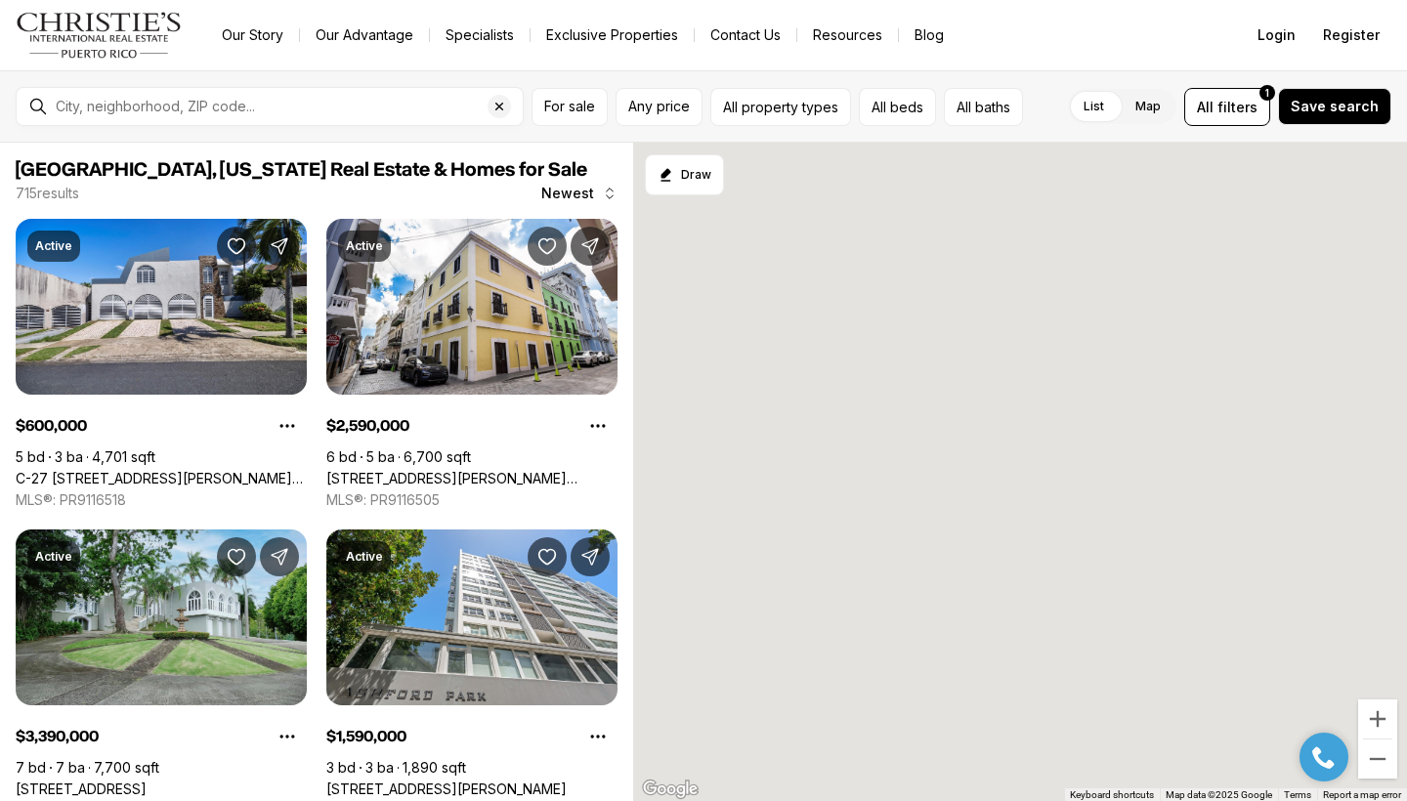
type input "**********"
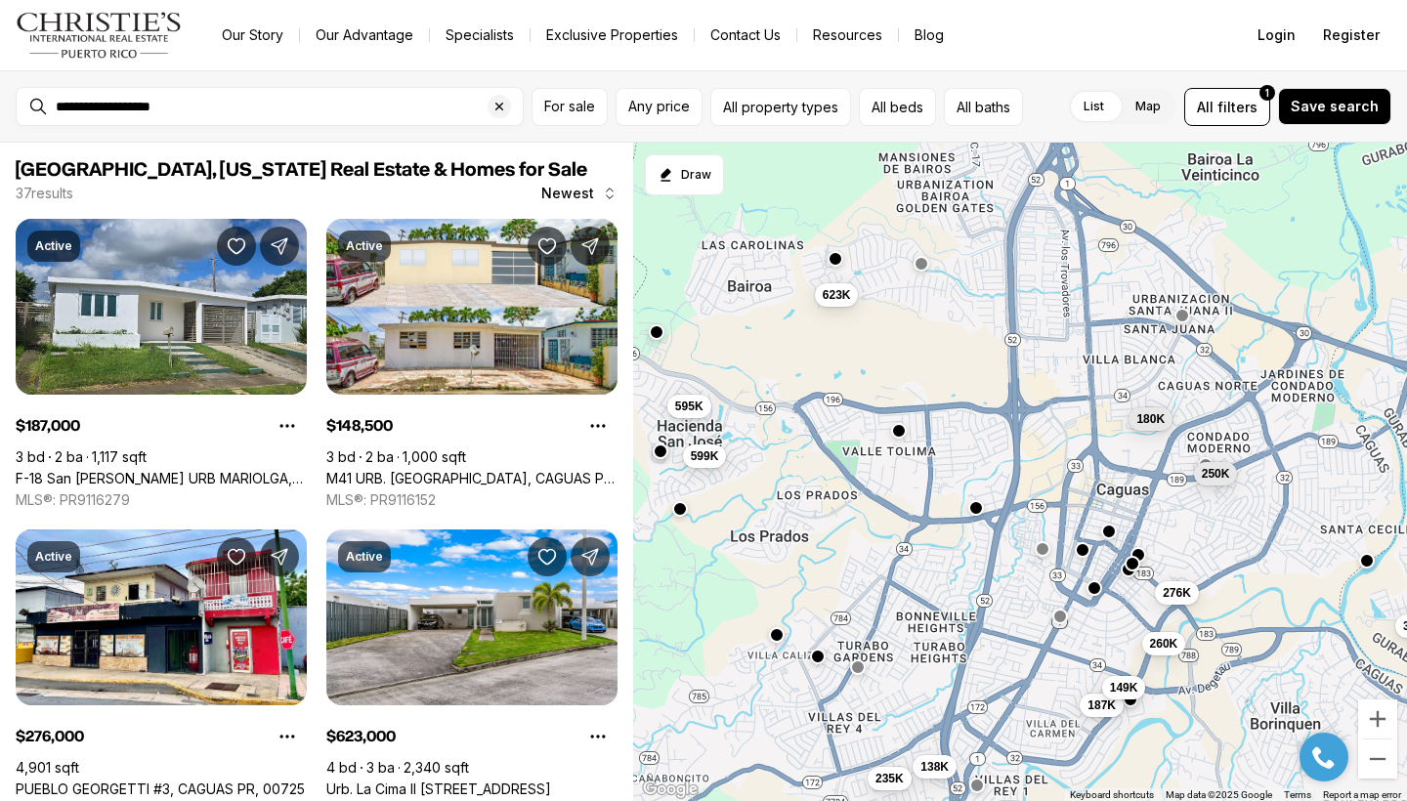
click at [1082, 549] on button "button" at bounding box center [1083, 550] width 16 height 16
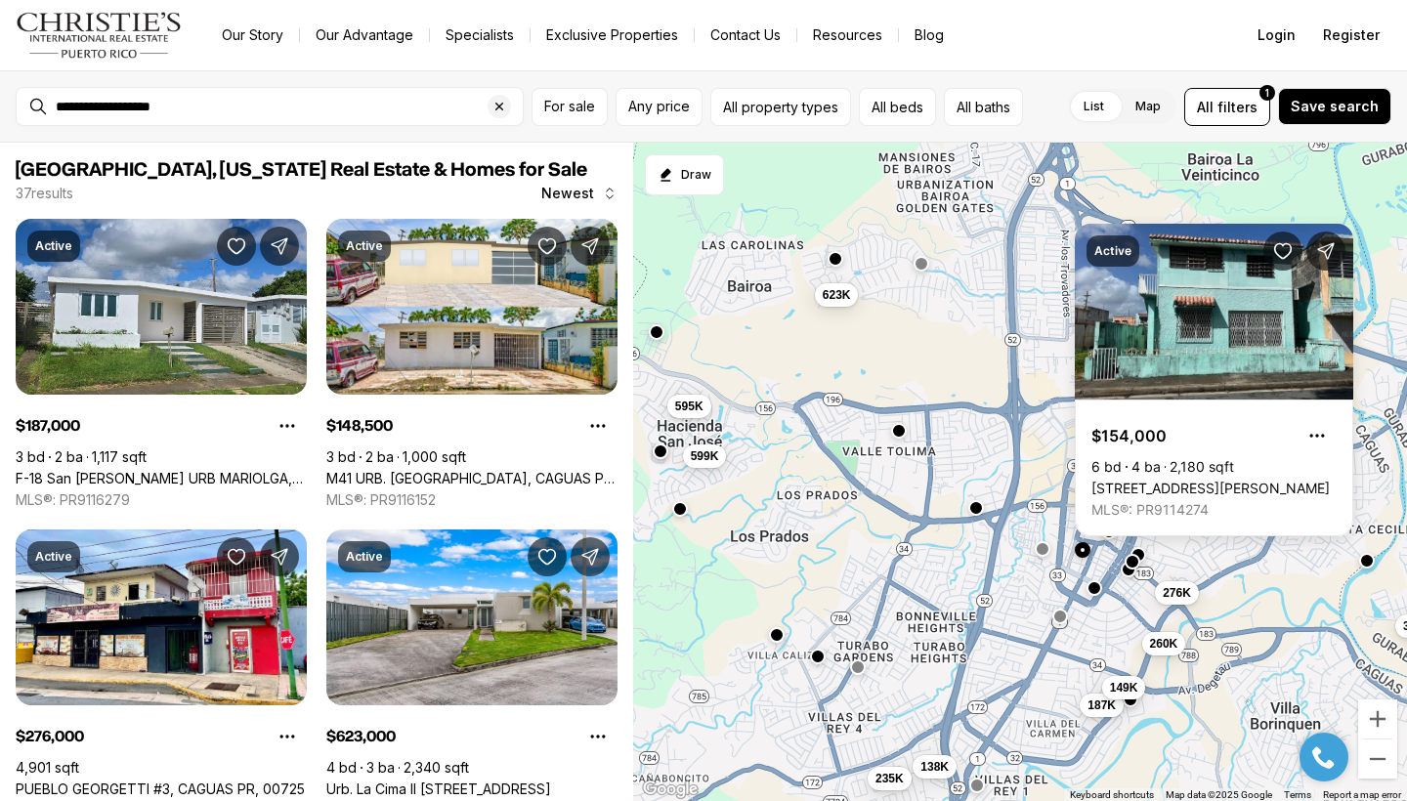
click at [1132, 562] on button "button" at bounding box center [1132, 562] width 16 height 16
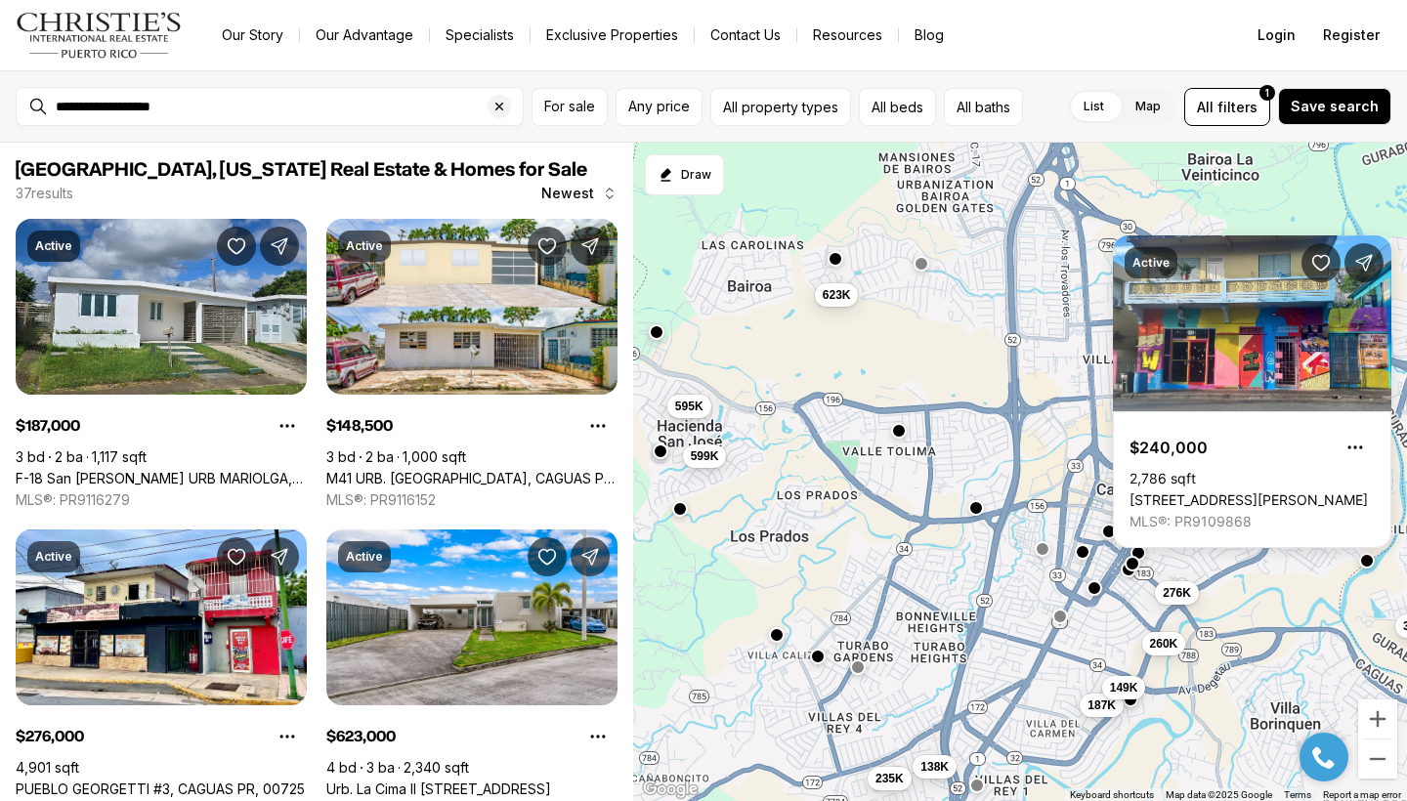
click at [1141, 555] on body "**********" at bounding box center [703, 400] width 1407 height 801
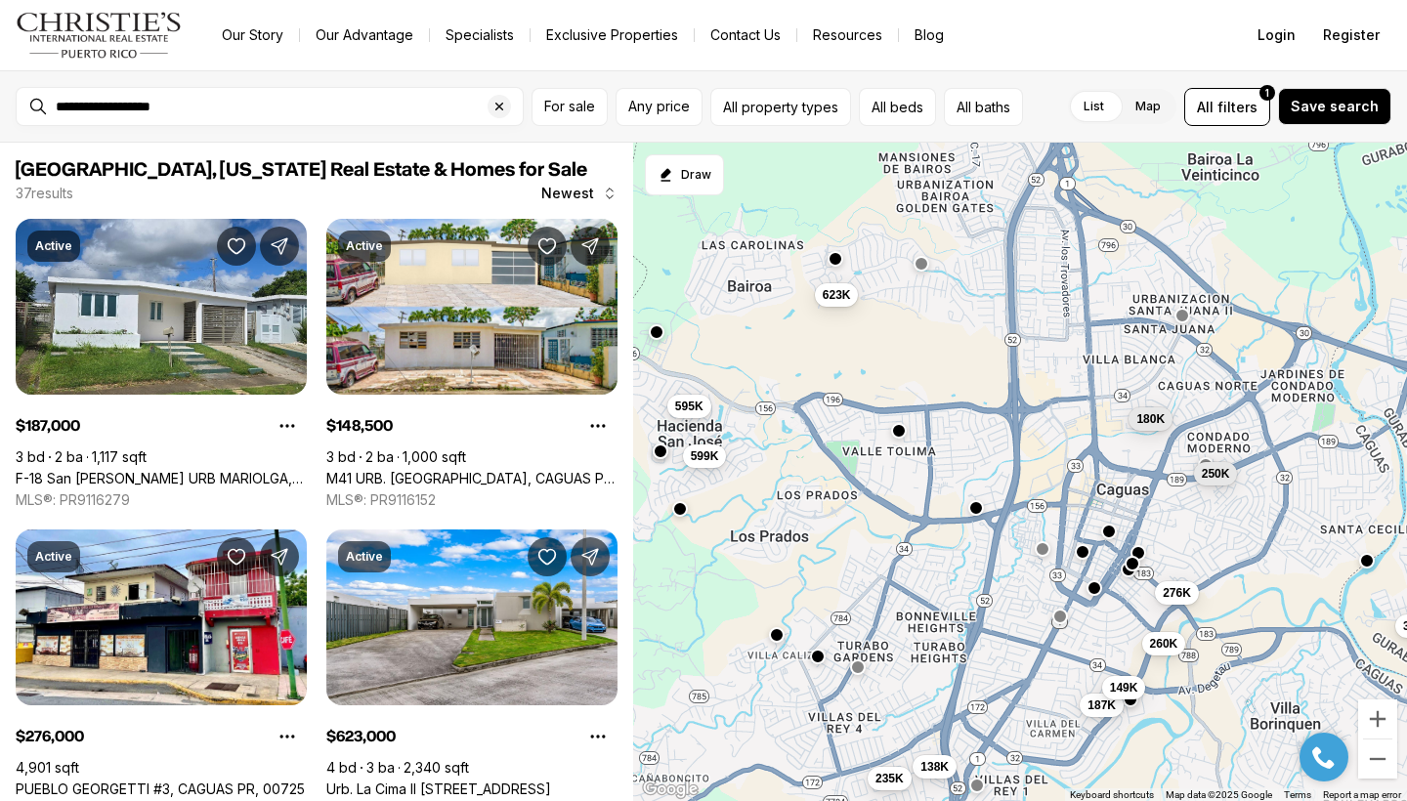
click at [1141, 555] on button "button" at bounding box center [1138, 552] width 16 height 16
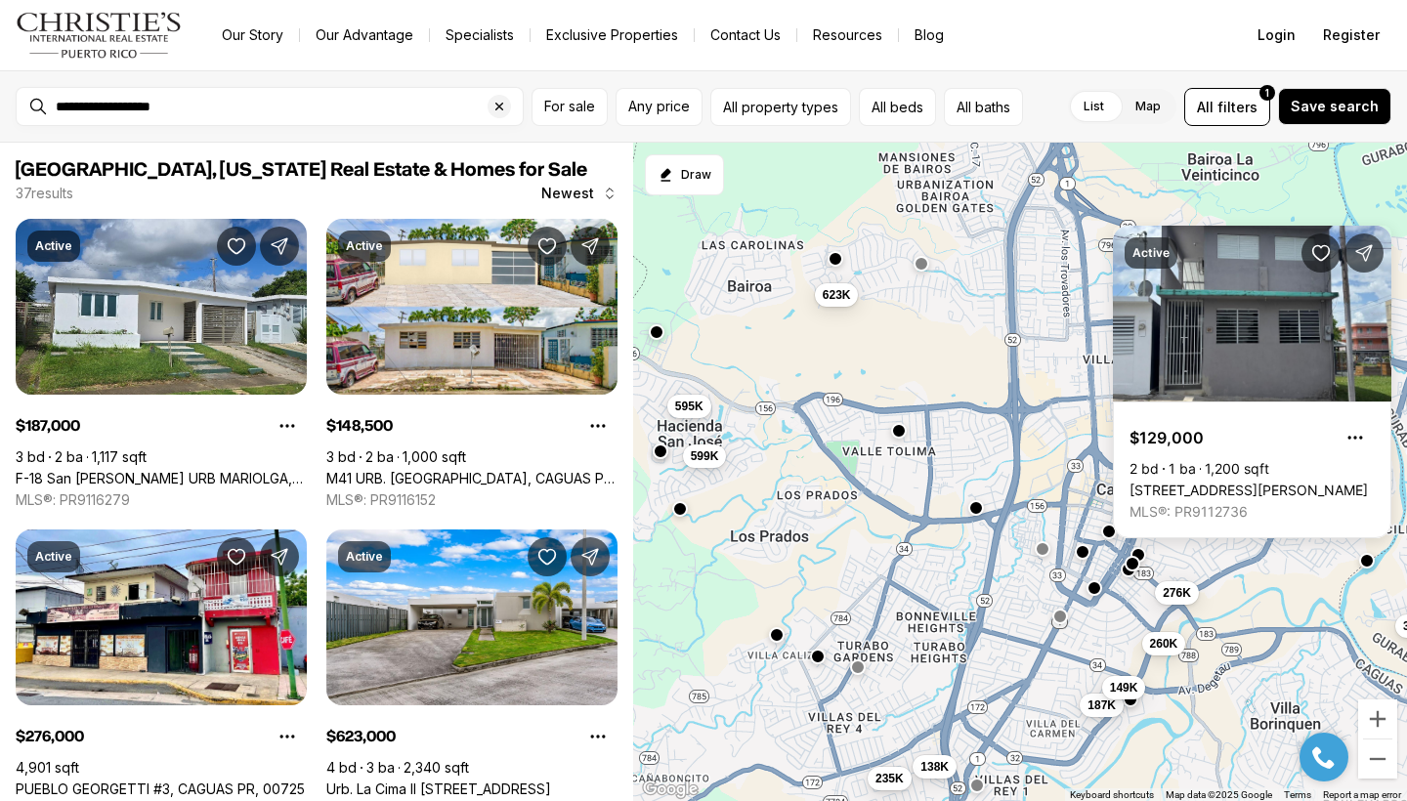
click at [1125, 572] on div at bounding box center [1132, 564] width 16 height 16
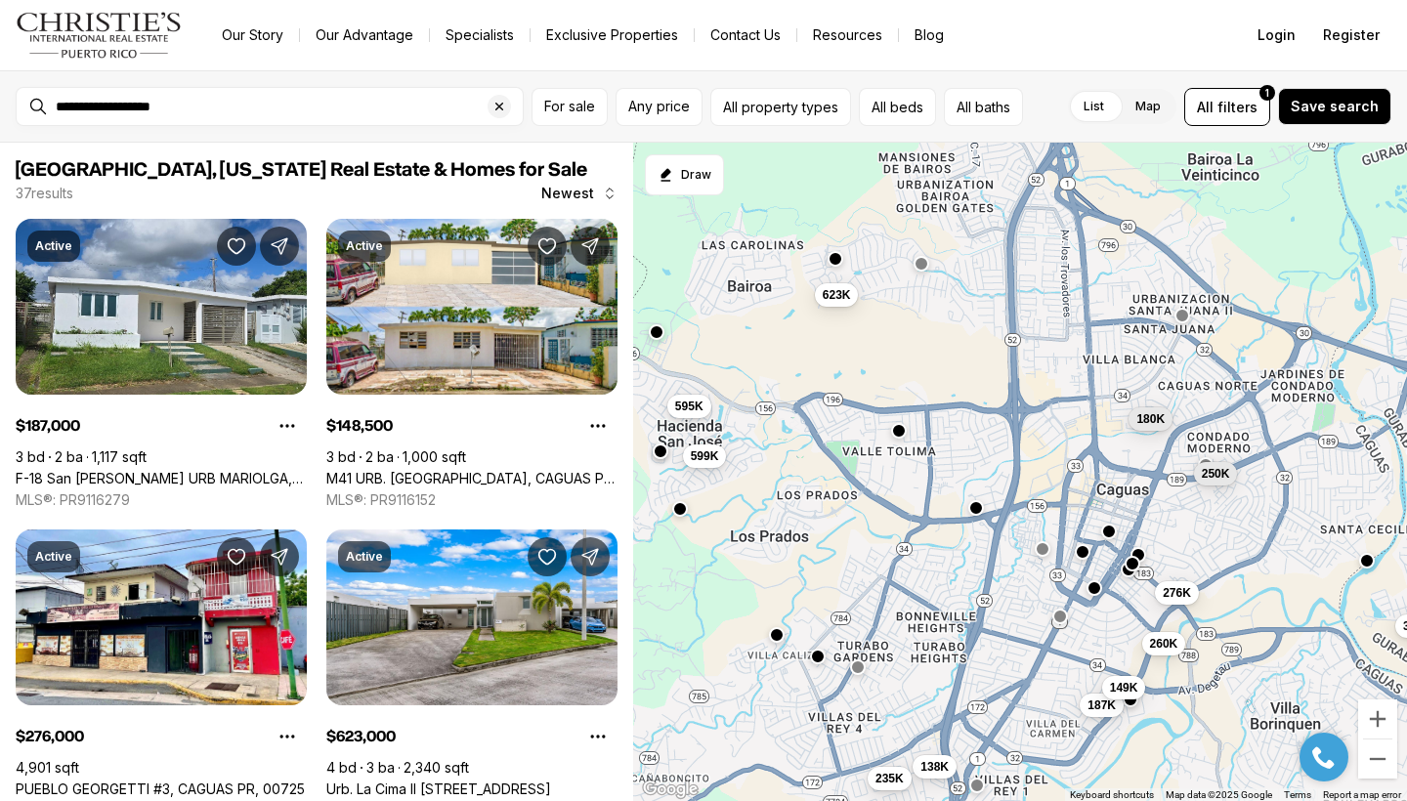
click at [1125, 572] on div at bounding box center [1132, 564] width 16 height 16
click at [1130, 573] on button "button" at bounding box center [1129, 568] width 16 height 16
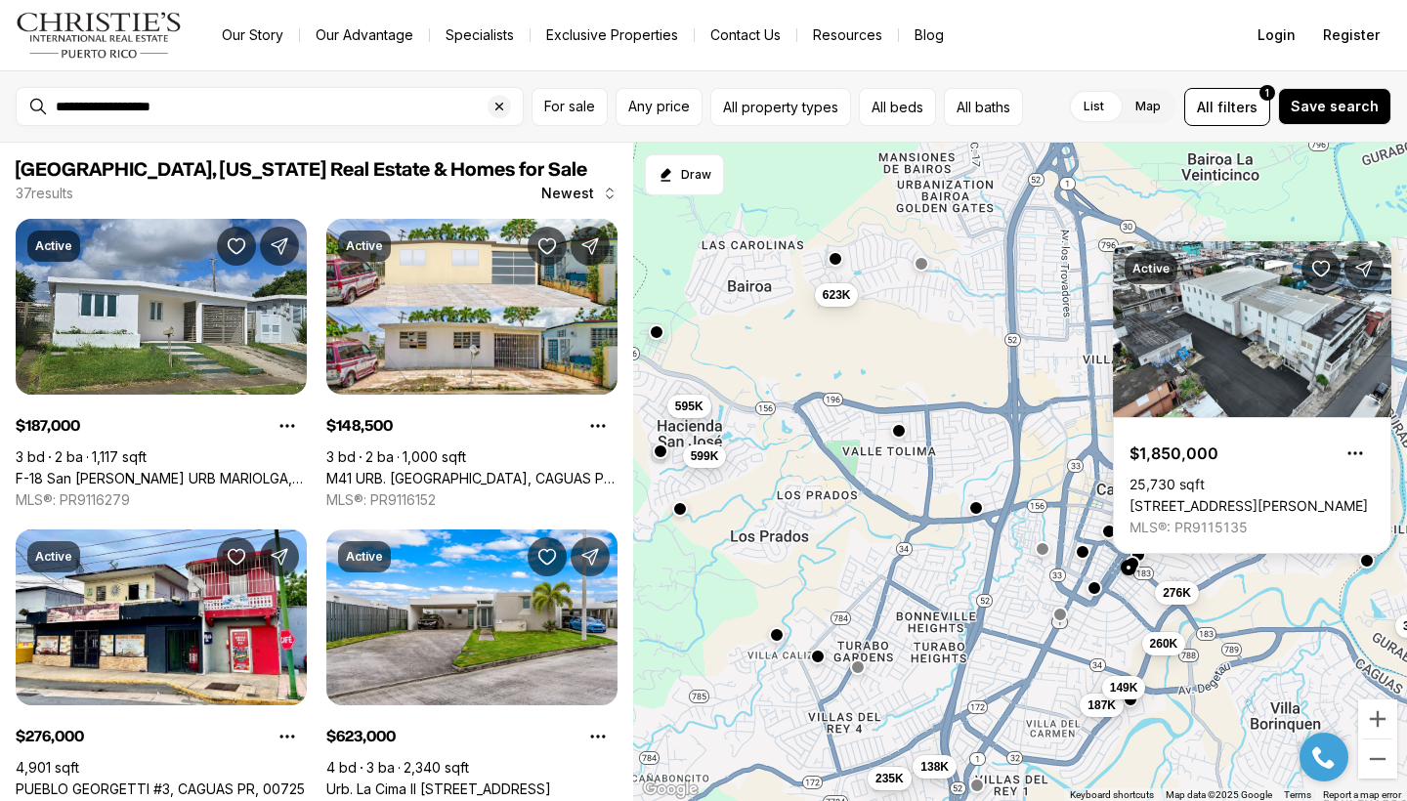
click at [1053, 611] on button "button" at bounding box center [1060, 614] width 16 height 16
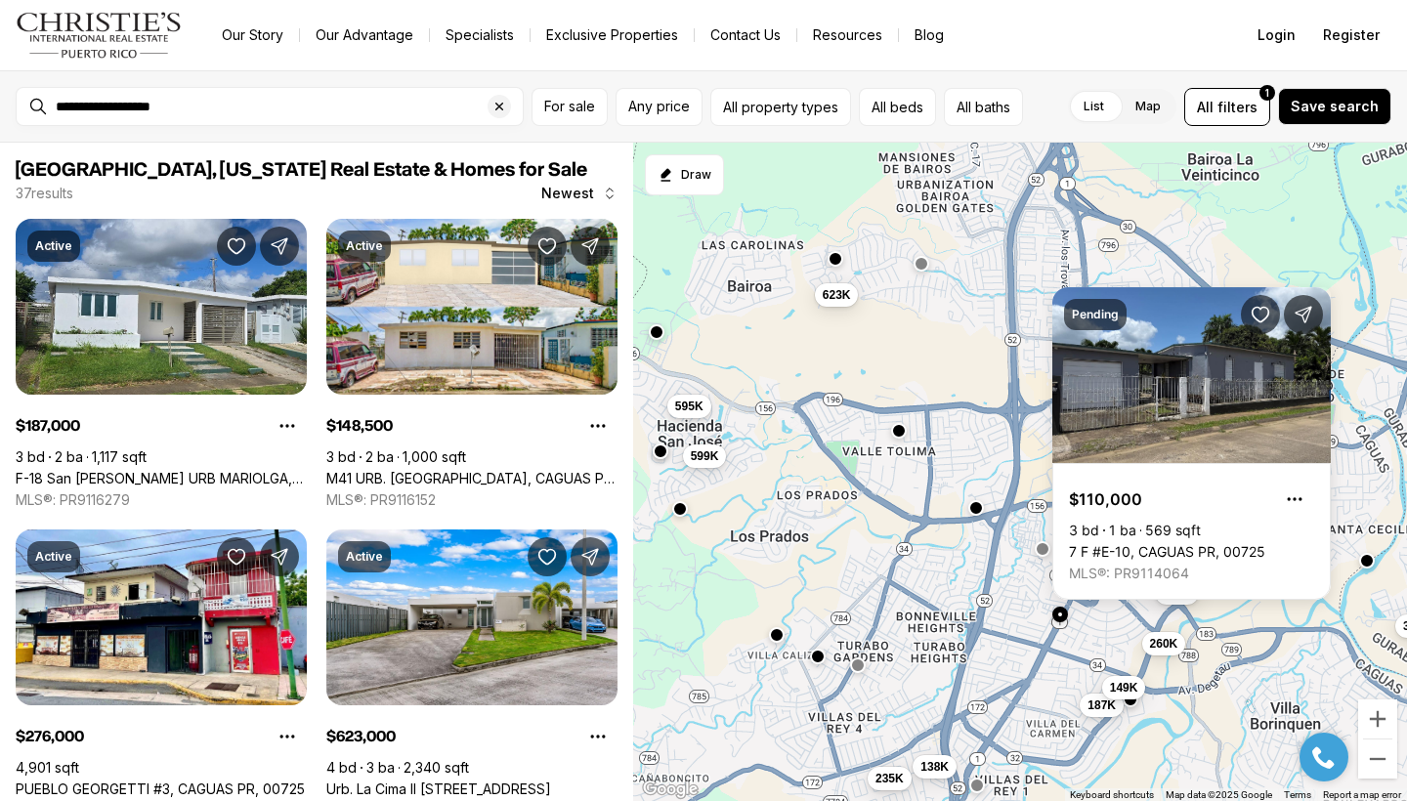
click at [858, 664] on button "button" at bounding box center [858, 665] width 16 height 16
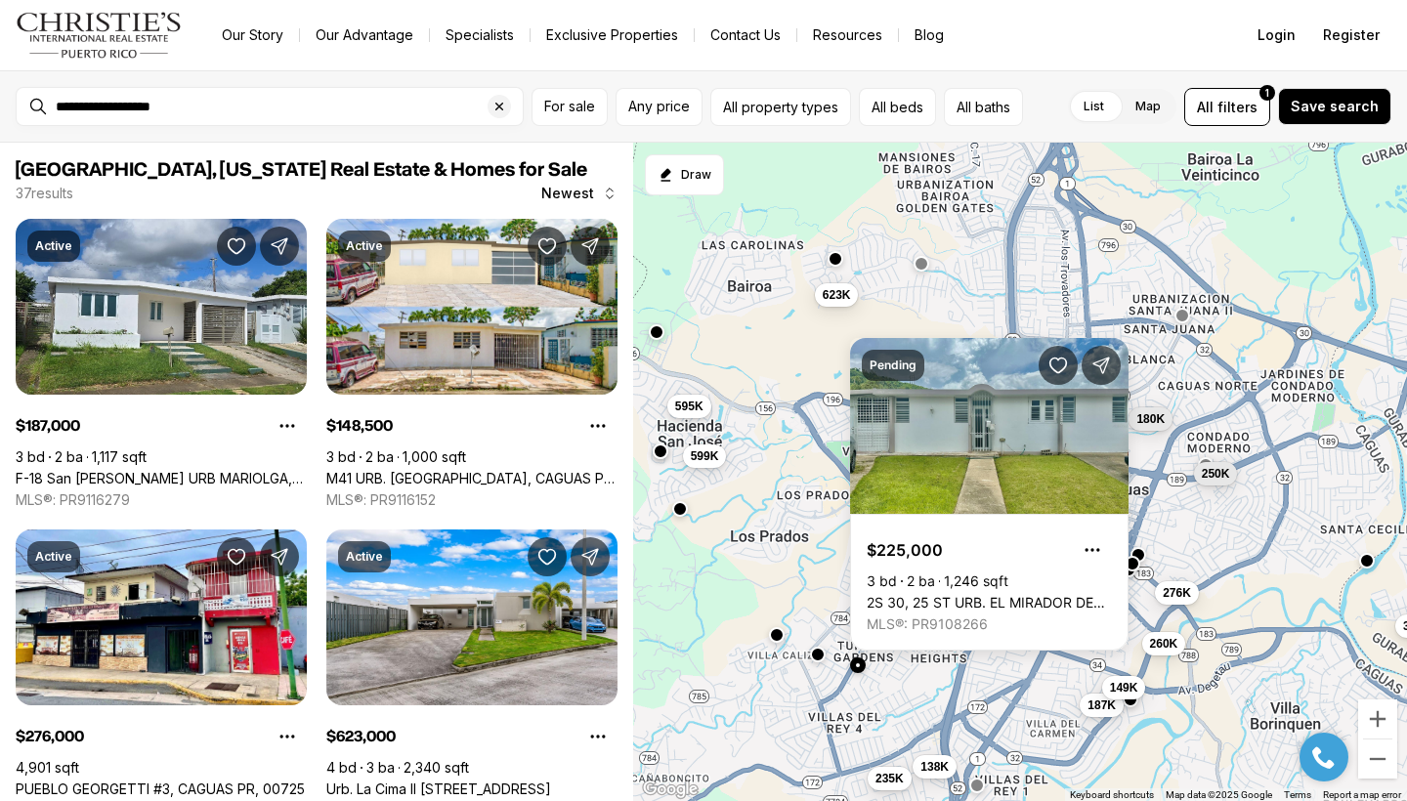
click at [819, 659] on button "button" at bounding box center [818, 655] width 16 height 16
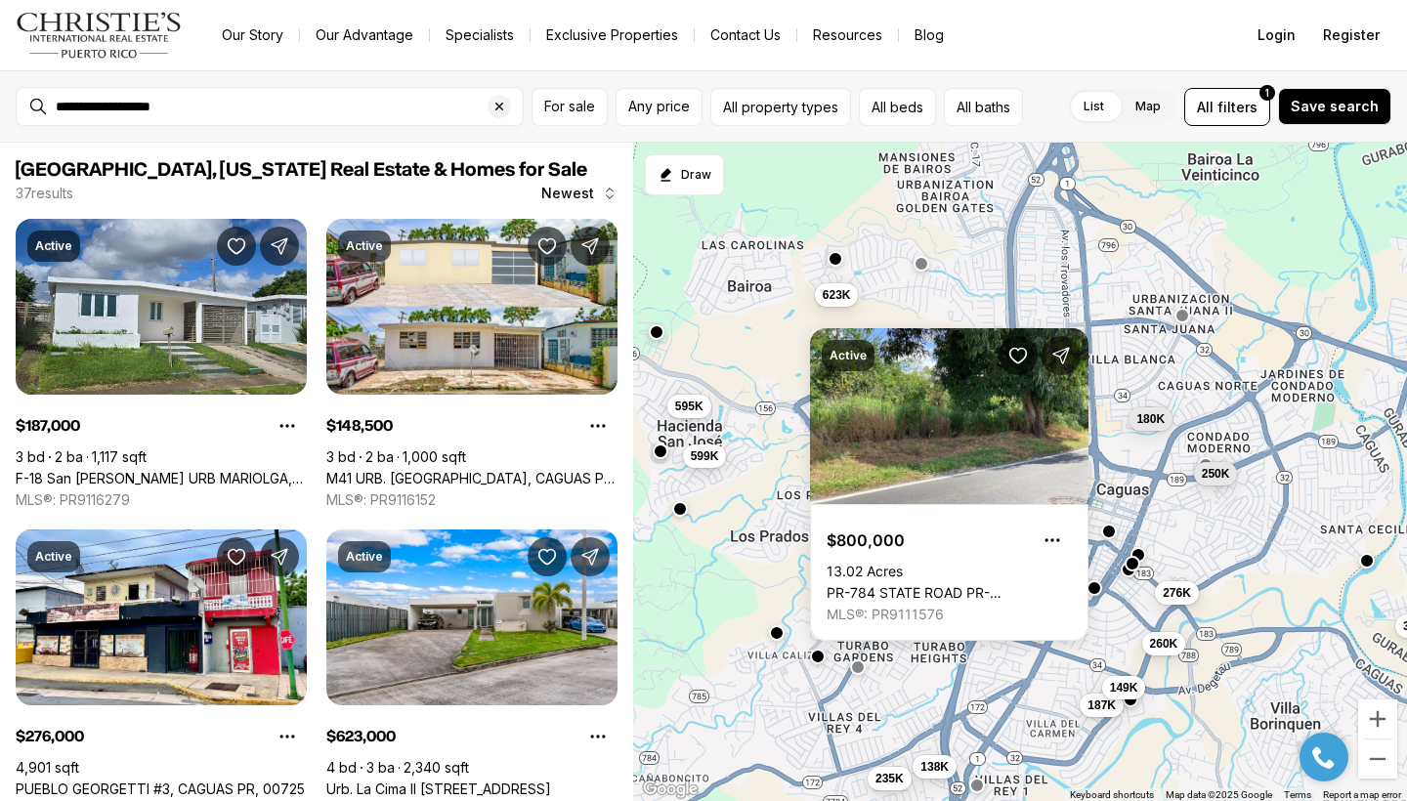
click at [776, 633] on button "button" at bounding box center [777, 633] width 16 height 16
